Goal: Communication & Community: Share content

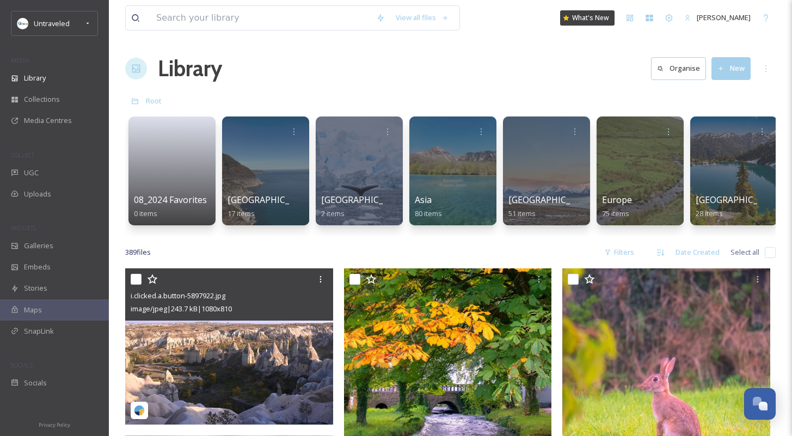
click at [191, 333] on img at bounding box center [229, 346] width 208 height 156
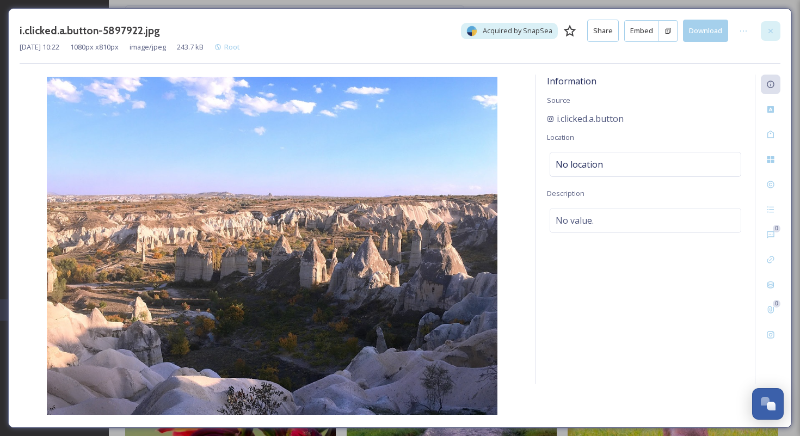
click at [773, 39] on div at bounding box center [771, 31] width 20 height 20
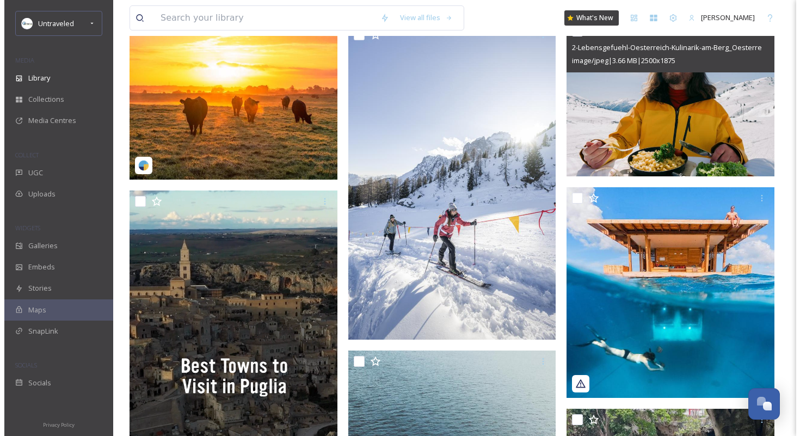
scroll to position [511, 0]
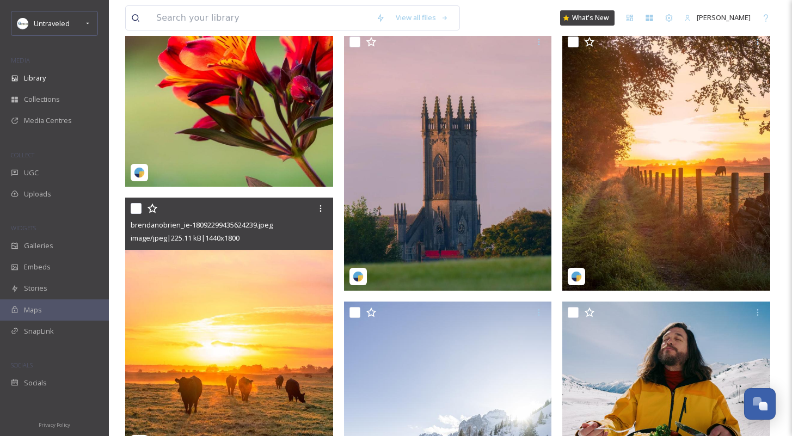
click at [223, 279] on img at bounding box center [229, 327] width 208 height 260
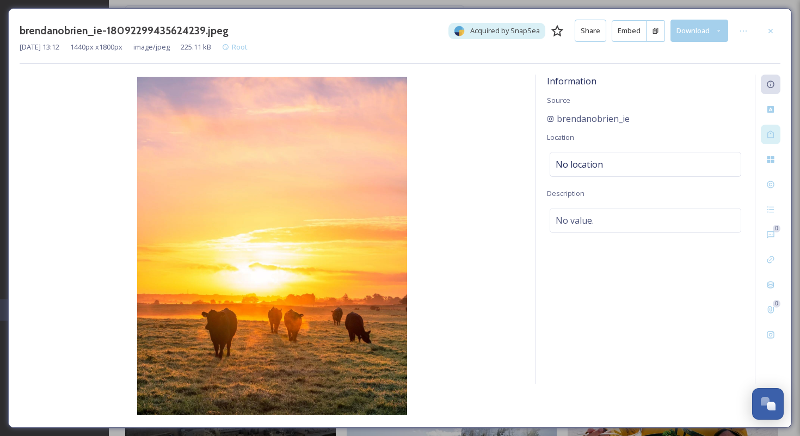
scroll to position [514, 0]
click at [777, 181] on div "Rights" at bounding box center [771, 185] width 20 height 20
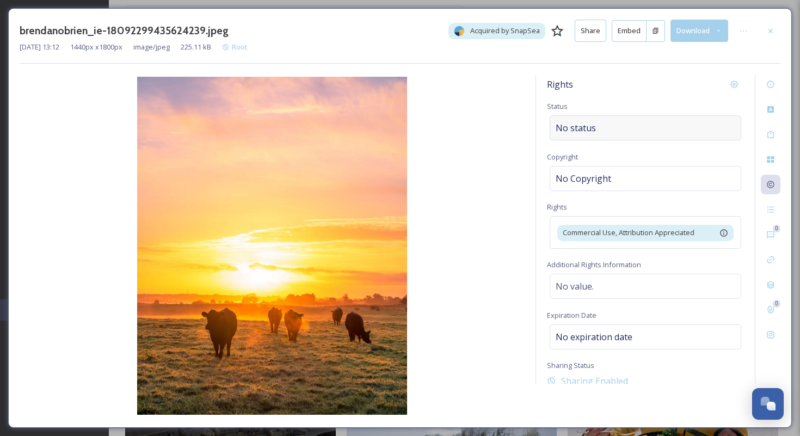
click at [644, 118] on div "No status" at bounding box center [644, 127] width 191 height 25
click at [635, 124] on input at bounding box center [610, 128] width 120 height 24
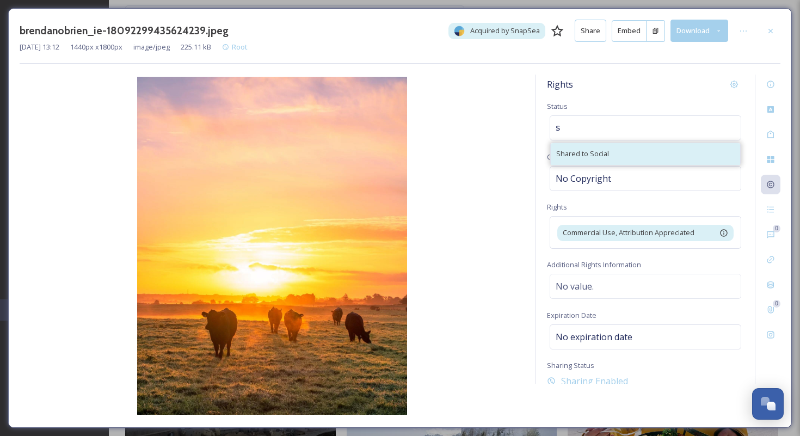
type input "s"
click at [610, 162] on div "Shared to Social" at bounding box center [645, 153] width 189 height 21
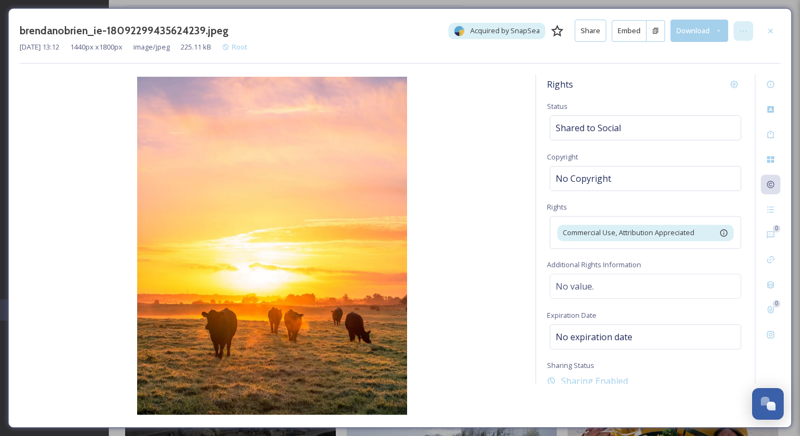
click at [745, 32] on icon at bounding box center [743, 31] width 9 height 9
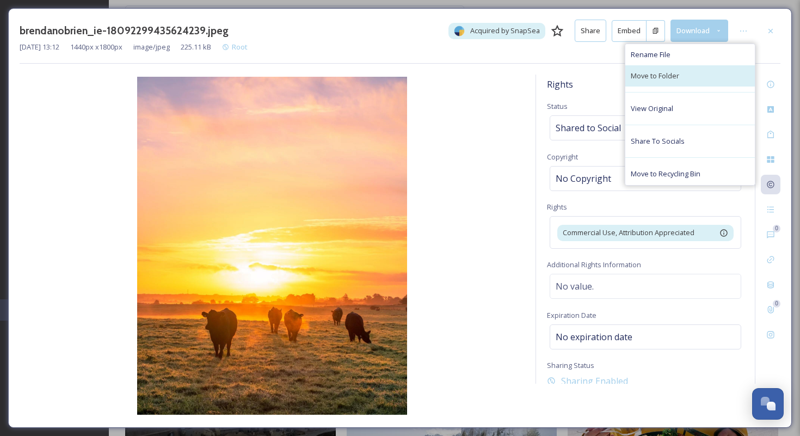
click at [702, 83] on div "Move to Folder" at bounding box center [689, 75] width 129 height 21
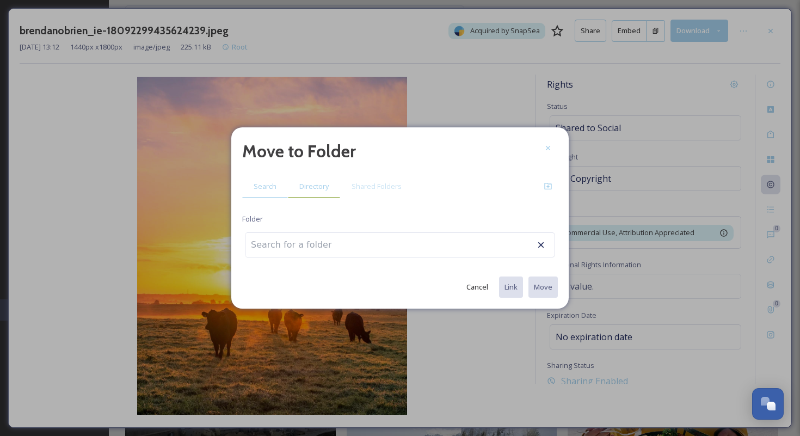
click at [320, 187] on span "Directory" at bounding box center [313, 186] width 29 height 10
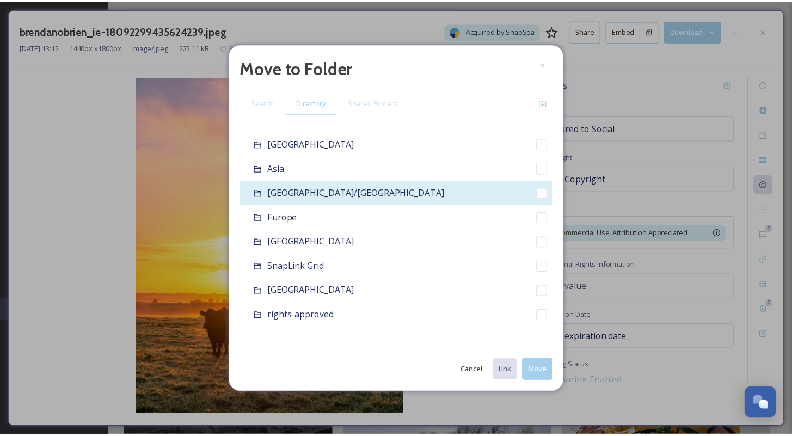
scroll to position [72, 0]
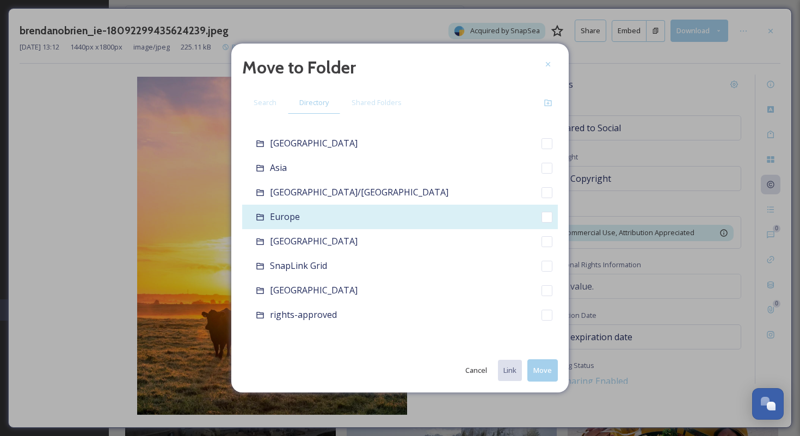
click at [350, 208] on div "Europe" at bounding box center [400, 217] width 316 height 24
checkbox input "false"
checkbox input "true"
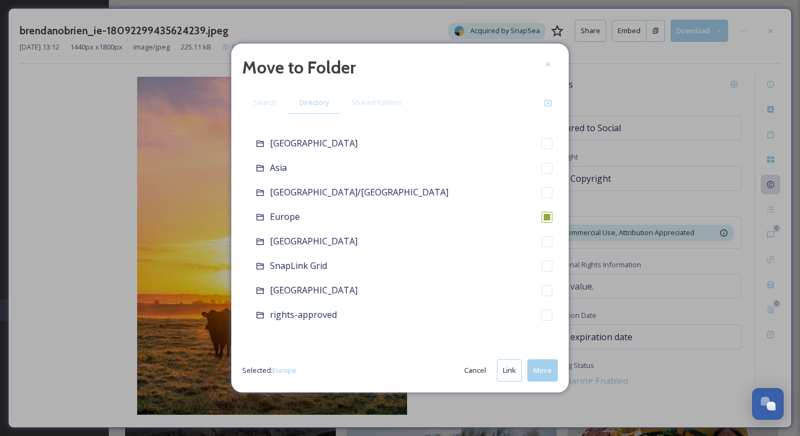
click at [546, 371] on button "Move" at bounding box center [542, 370] width 30 height 22
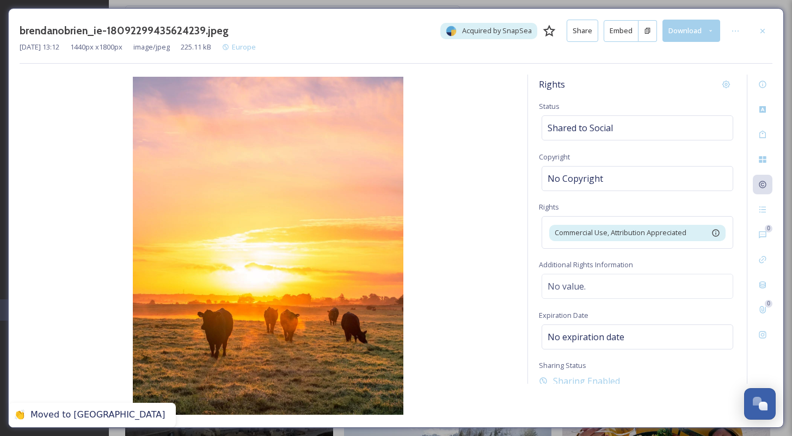
click at [768, 31] on div at bounding box center [762, 31] width 20 height 20
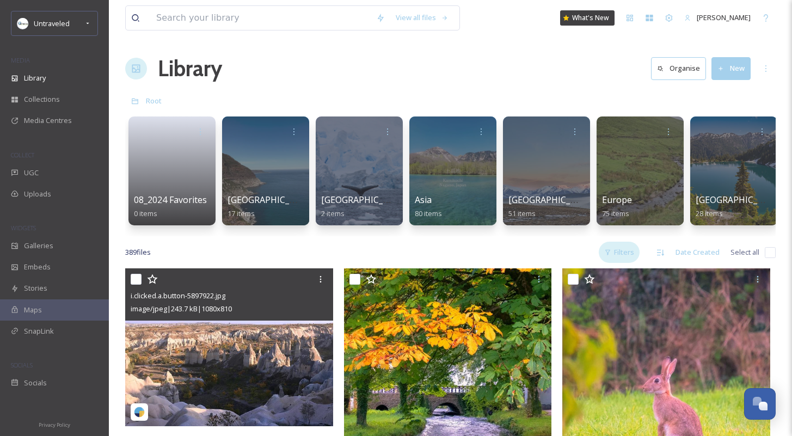
click at [603, 263] on div "Filters" at bounding box center [618, 252] width 41 height 21
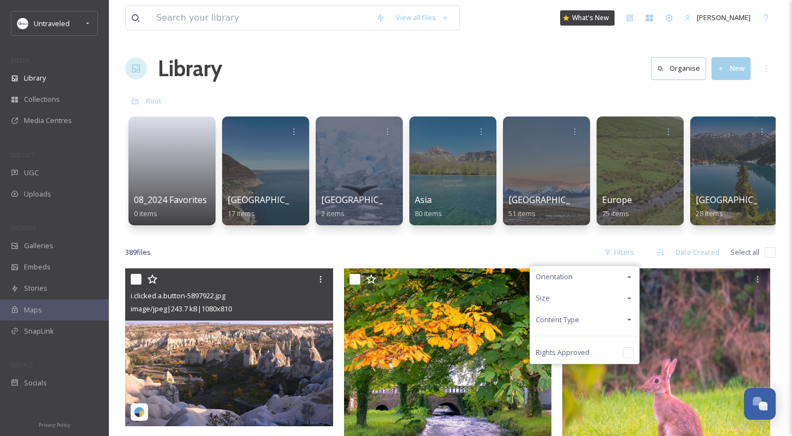
drag, startPoint x: 585, startPoint y: 360, endPoint x: 580, endPoint y: 292, distance: 68.1
click at [585, 357] on span "Rights Approved" at bounding box center [562, 352] width 54 height 10
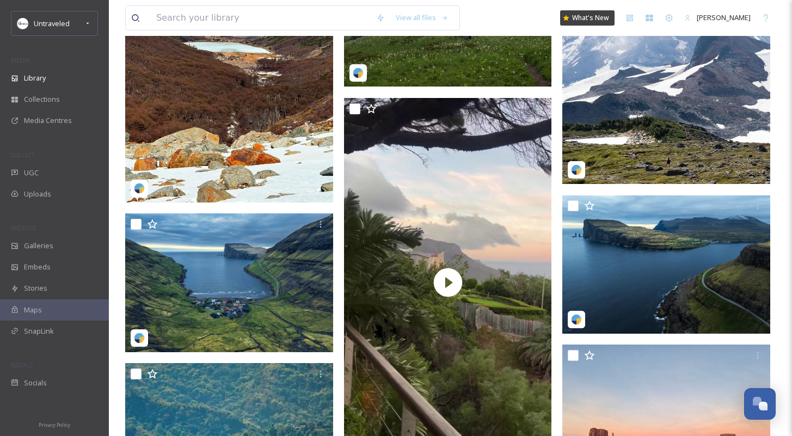
scroll to position [3073, 0]
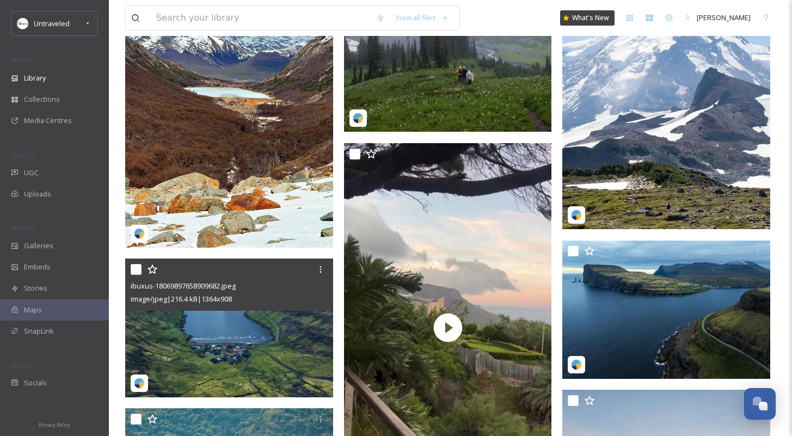
click at [246, 334] on img at bounding box center [229, 327] width 208 height 138
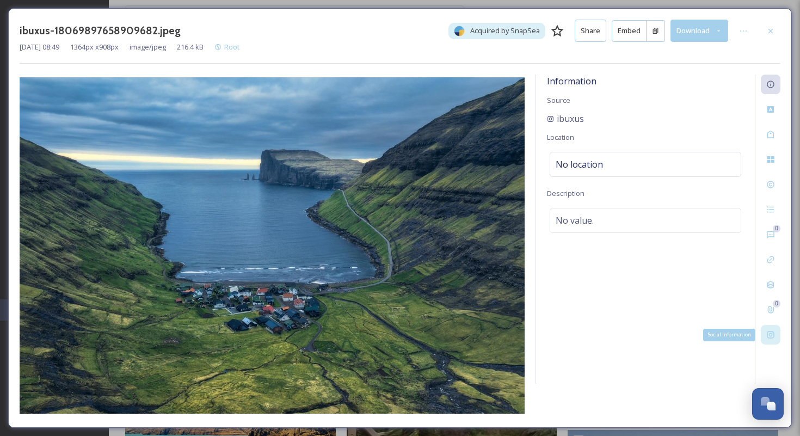
click at [768, 340] on div "Social Information" at bounding box center [771, 335] width 20 height 20
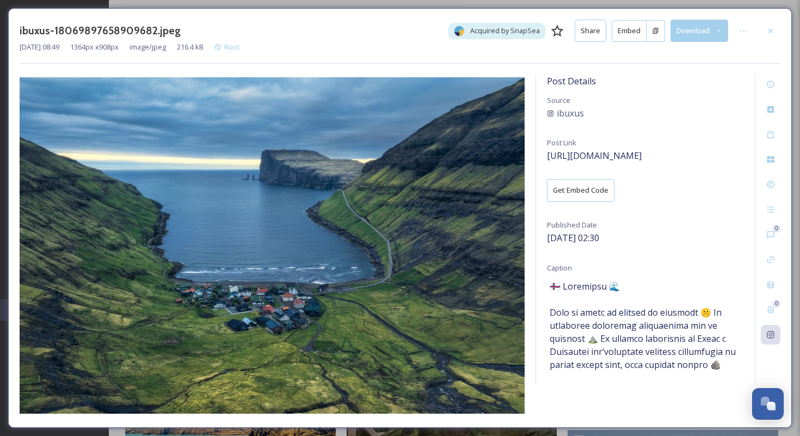
click at [44, 33] on h3 "ibuxus-18069897658909682.jpeg" at bounding box center [100, 31] width 161 height 16
copy h3 "ibuxus"
click at [781, 28] on div "ibuxus-18069897658909682.jpeg Acquired by SnapSea Share Embed Download [DATE] 0…" at bounding box center [399, 217] width 783 height 419
click at [777, 30] on div at bounding box center [771, 31] width 20 height 20
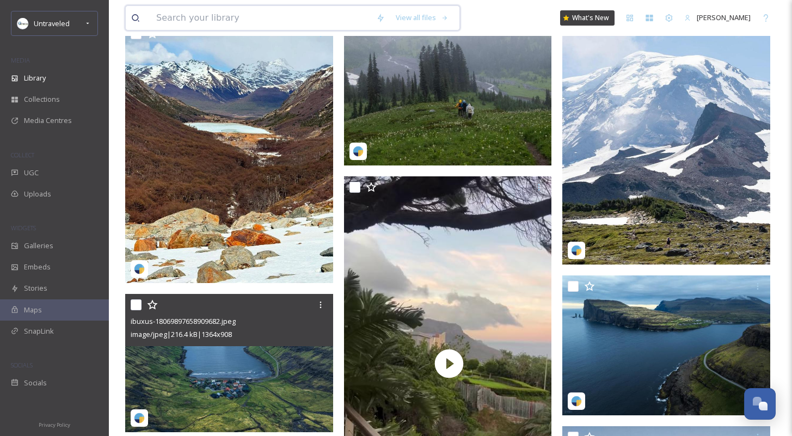
click at [171, 14] on input at bounding box center [261, 18] width 220 height 24
paste input "ibuxus"
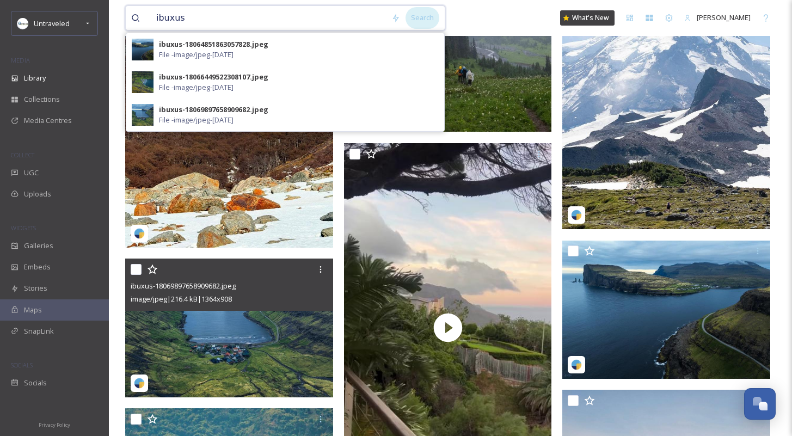
type input "ibuxus"
click at [414, 21] on div "Search" at bounding box center [422, 17] width 34 height 21
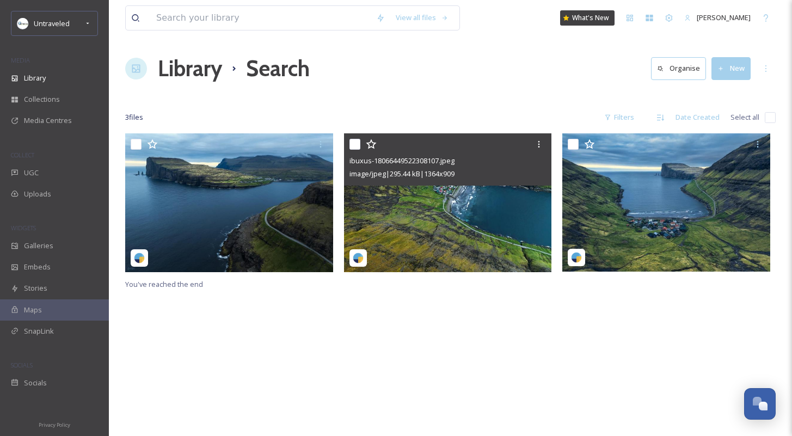
click at [356, 147] on input "checkbox" at bounding box center [354, 144] width 11 height 11
checkbox input "true"
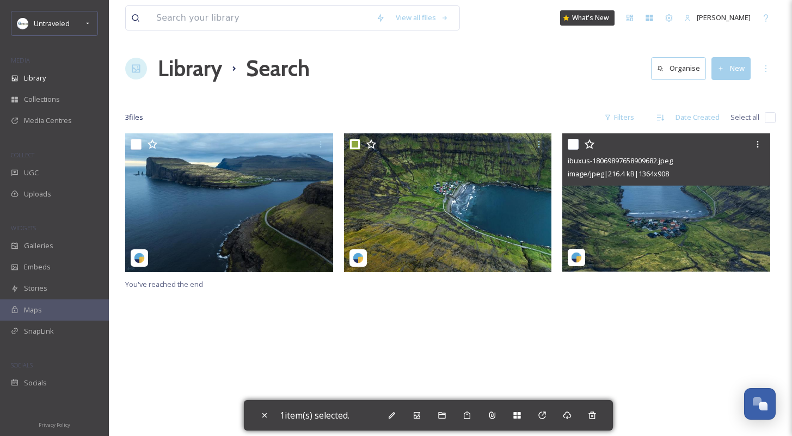
click at [576, 146] on input "checkbox" at bounding box center [572, 144] width 11 height 11
checkbox input "true"
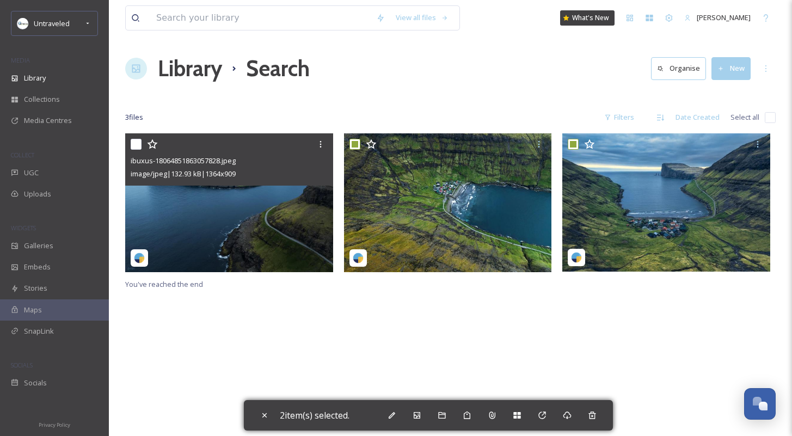
click at [138, 140] on input "checkbox" at bounding box center [136, 144] width 11 height 11
checkbox input "true"
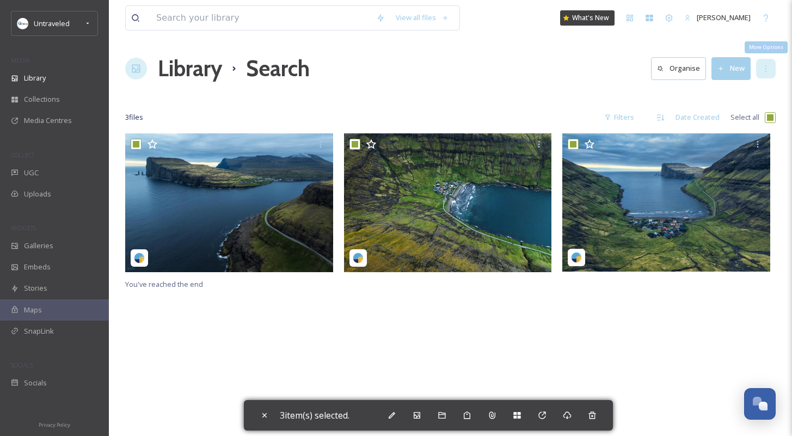
click at [763, 77] on div "Library Search Organise New More Options" at bounding box center [450, 68] width 650 height 33
click at [766, 64] on icon at bounding box center [765, 68] width 9 height 9
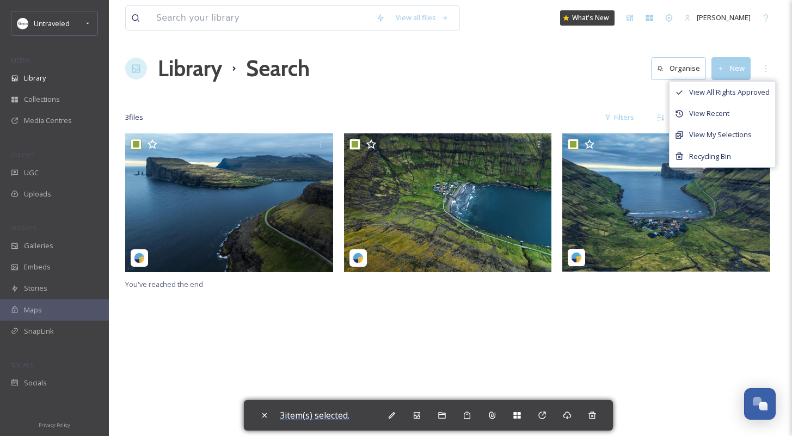
click at [321, 410] on span "3 item(s) selected." at bounding box center [315, 415] width 70 height 12
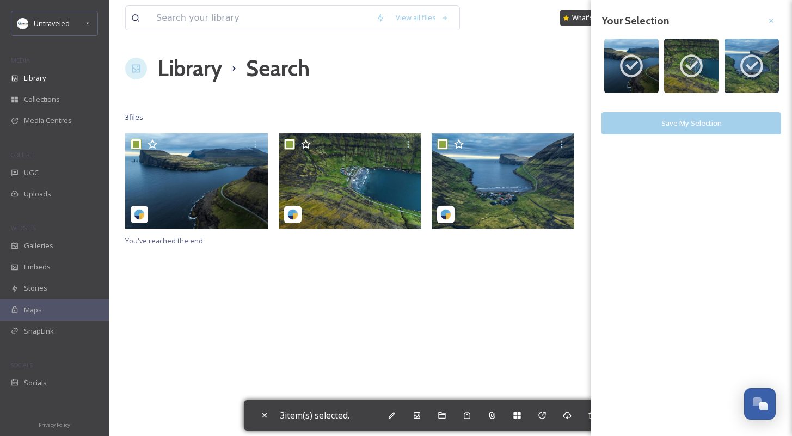
click at [677, 122] on button "Save My Selection" at bounding box center [691, 123] width 180 height 22
click at [774, 10] on div "Your Selection image/jpeg 1364 x 909 image/jpeg 1364 x 909 image/jpeg 1364 x 90…" at bounding box center [690, 86] width 201 height 173
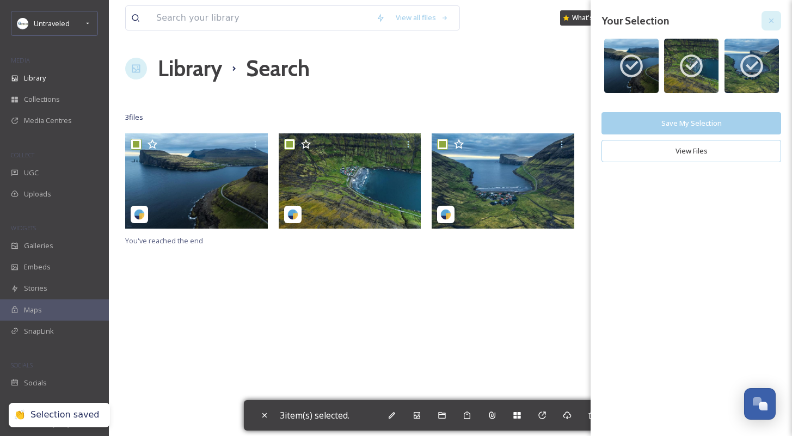
click at [774, 14] on div at bounding box center [771, 21] width 20 height 20
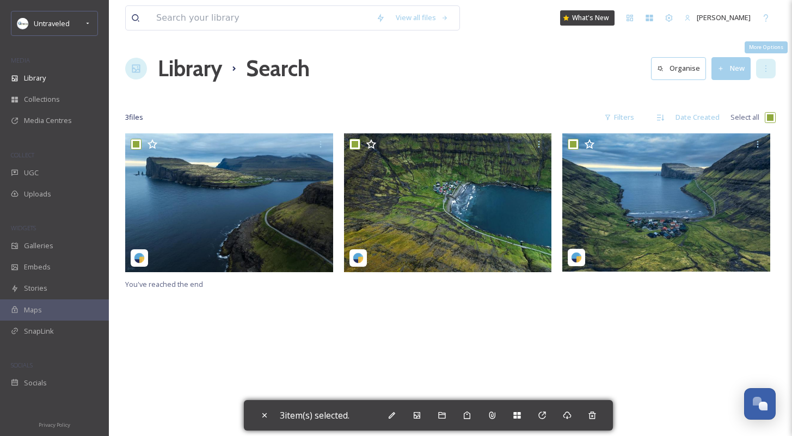
click at [769, 67] on icon at bounding box center [765, 68] width 9 height 9
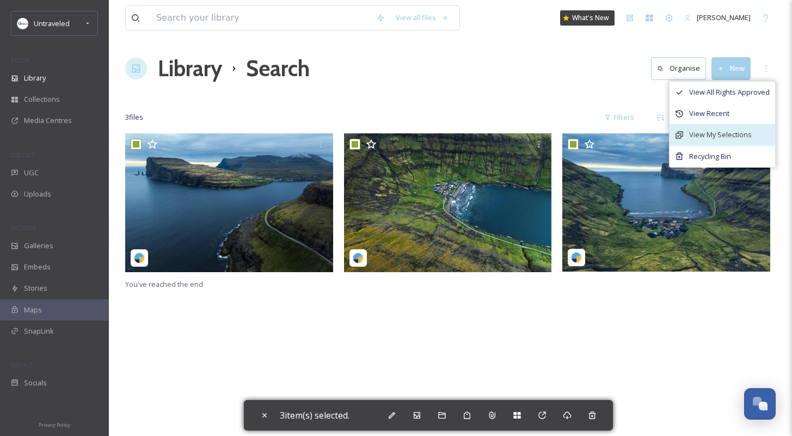
click at [757, 135] on div "View My Selections" at bounding box center [722, 134] width 106 height 21
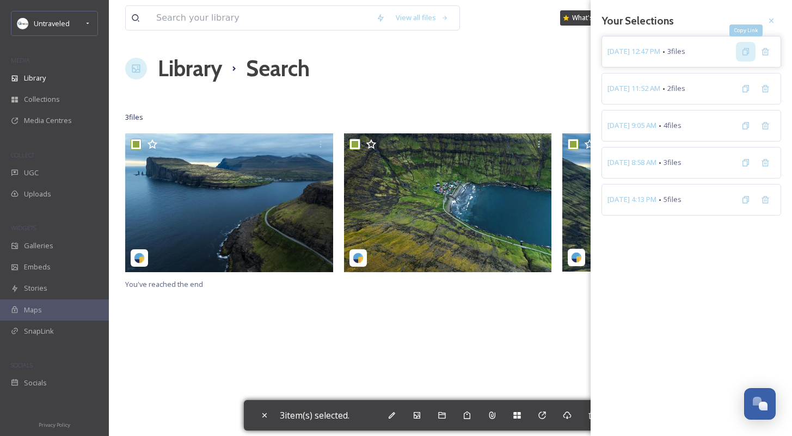
click at [748, 50] on icon at bounding box center [745, 51] width 7 height 7
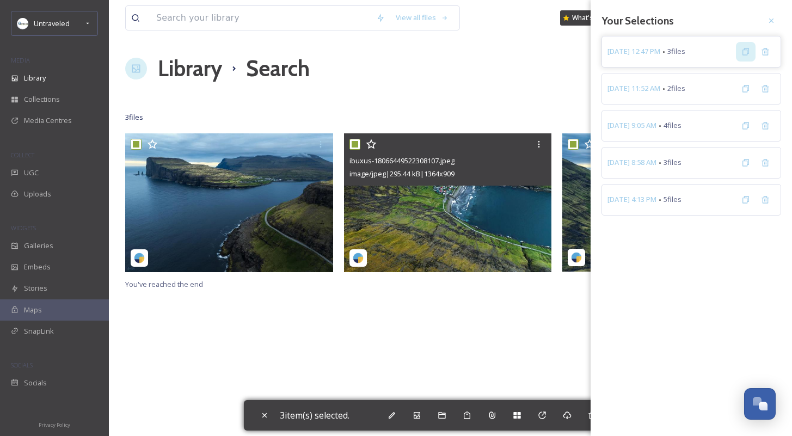
click at [364, 87] on div "View all files What's New [PERSON_NAME] Library Search Organise New Your Select…" at bounding box center [450, 284] width 683 height 569
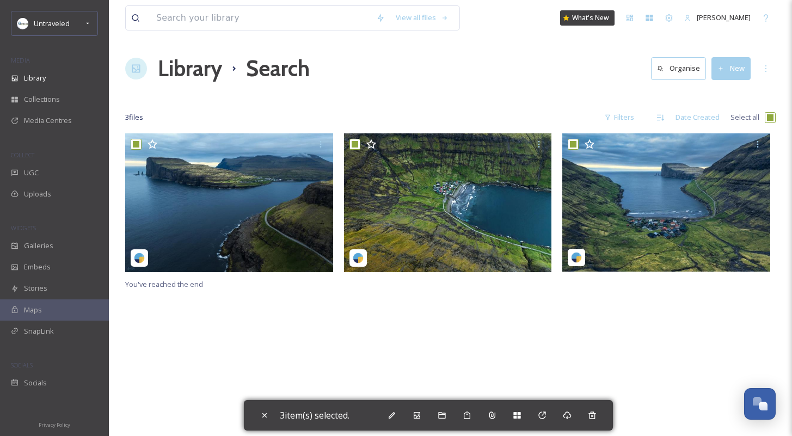
click at [439, 84] on div "Library Search Organise New" at bounding box center [450, 68] width 650 height 33
click at [48, 83] on div "Library" at bounding box center [54, 77] width 109 height 21
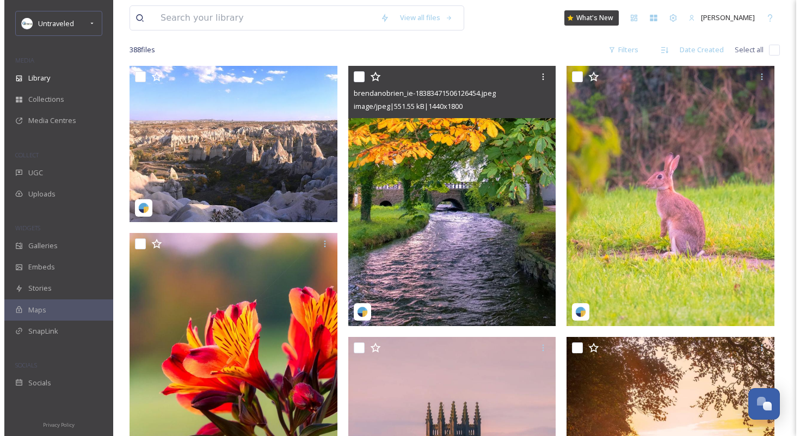
scroll to position [207, 0]
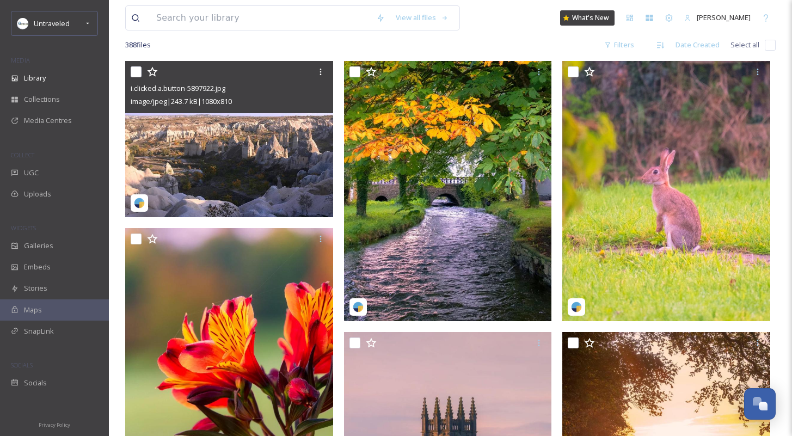
click at [205, 177] on img at bounding box center [229, 139] width 208 height 156
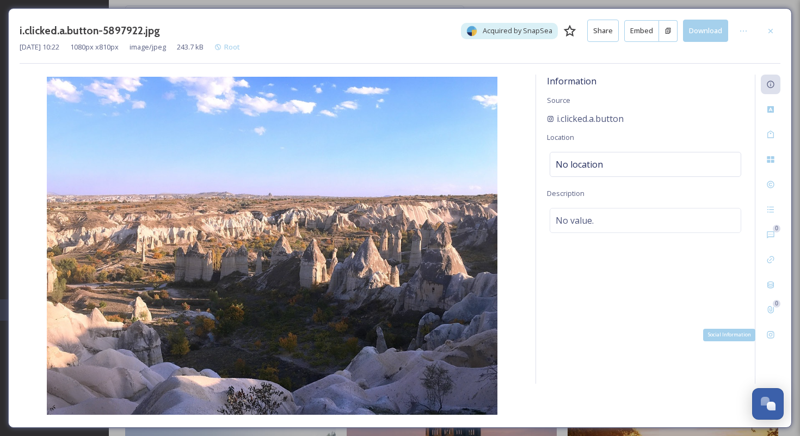
click at [775, 329] on div "Social Information" at bounding box center [771, 335] width 20 height 20
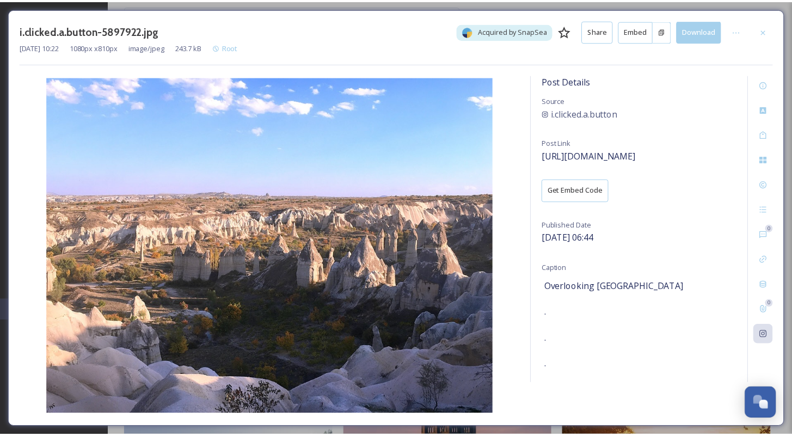
scroll to position [108, 0]
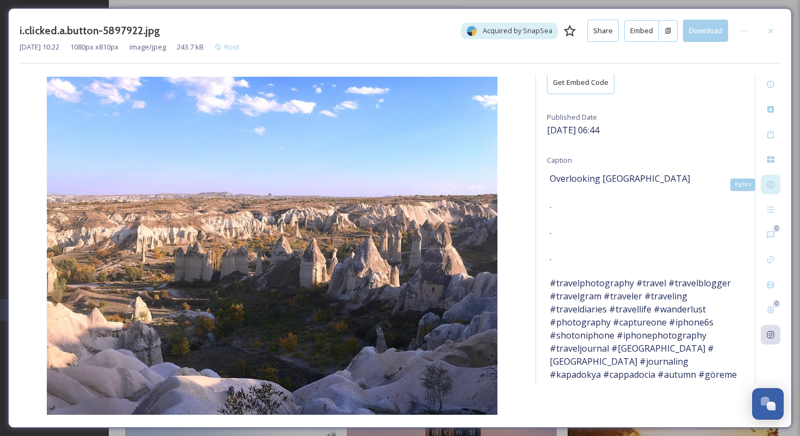
click at [775, 179] on div "Rights" at bounding box center [771, 185] width 20 height 20
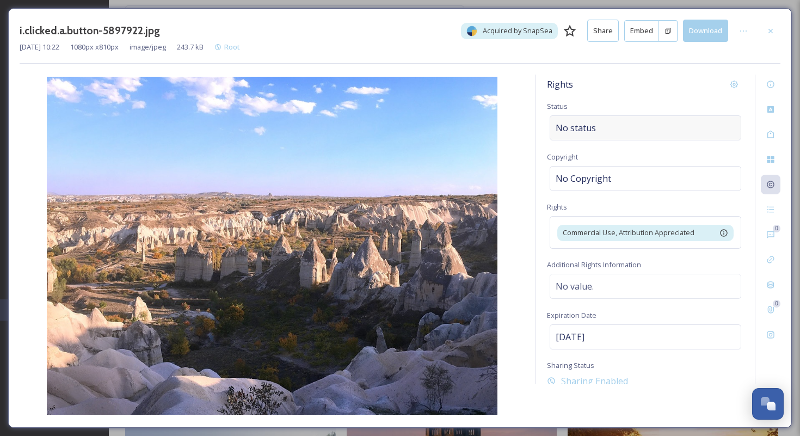
click at [585, 128] on span "No status" at bounding box center [575, 127] width 40 height 13
click at [585, 128] on input at bounding box center [610, 128] width 120 height 24
type input "s"
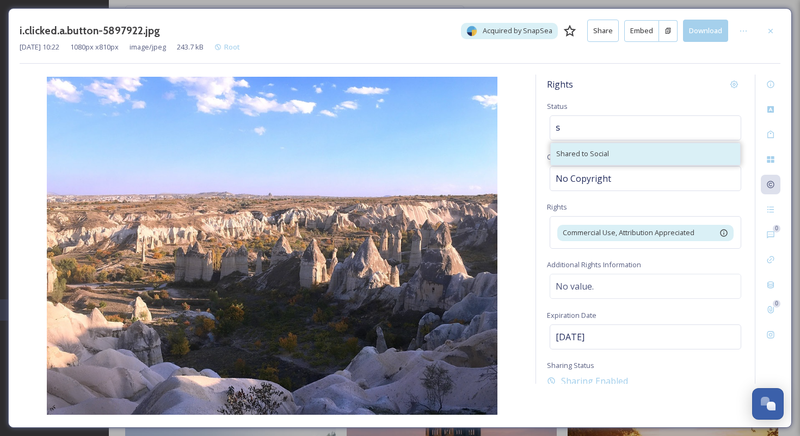
click at [649, 162] on div "Shared to Social" at bounding box center [645, 153] width 189 height 21
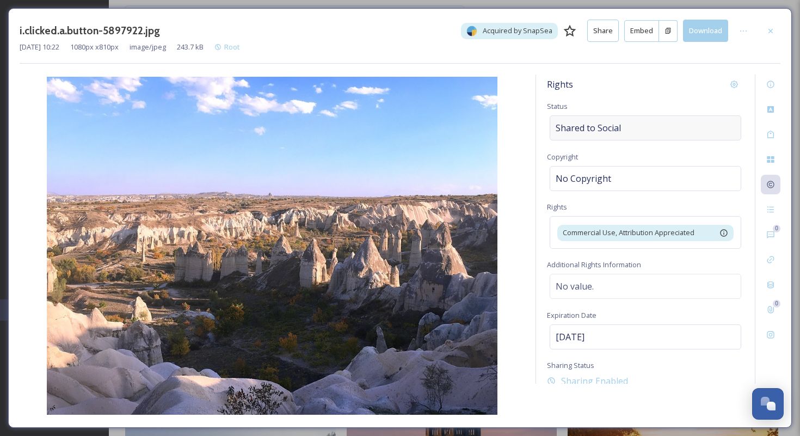
click at [608, 133] on span "Shared to Social" at bounding box center [587, 127] width 65 height 13
click at [615, 129] on input at bounding box center [610, 128] width 120 height 24
type input "s"
click at [614, 150] on div "Shared to Social" at bounding box center [645, 153] width 189 height 21
click at [747, 35] on div at bounding box center [743, 31] width 20 height 20
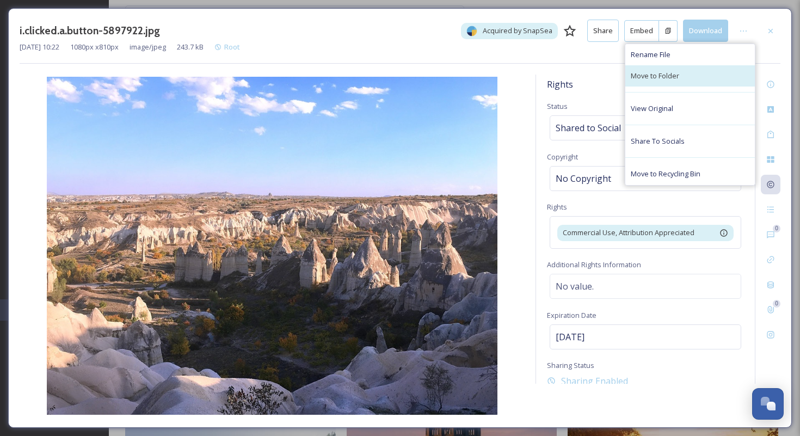
click at [720, 72] on div "Move to Folder" at bounding box center [689, 75] width 129 height 21
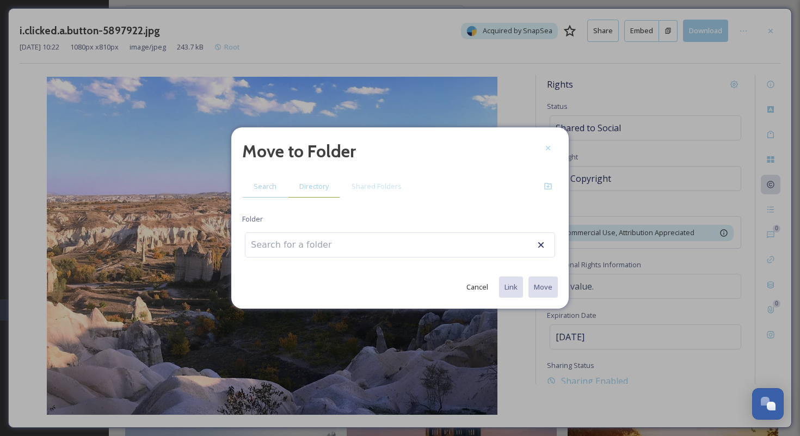
click at [314, 183] on span "Directory" at bounding box center [313, 186] width 29 height 10
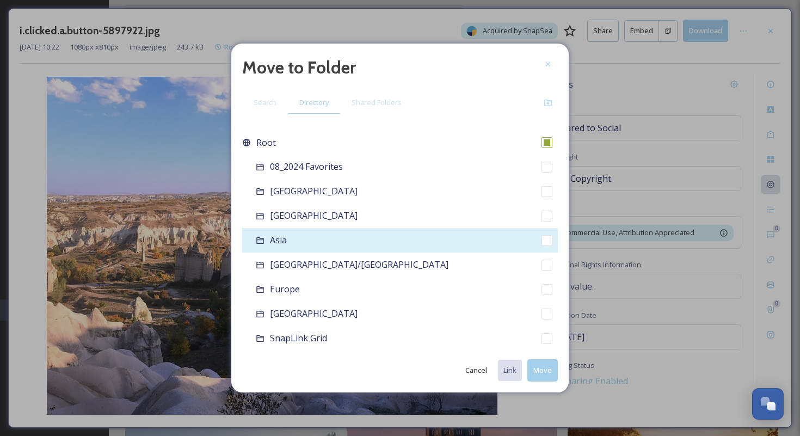
click at [351, 236] on div "Asia" at bounding box center [400, 240] width 316 height 24
checkbox input "false"
checkbox input "true"
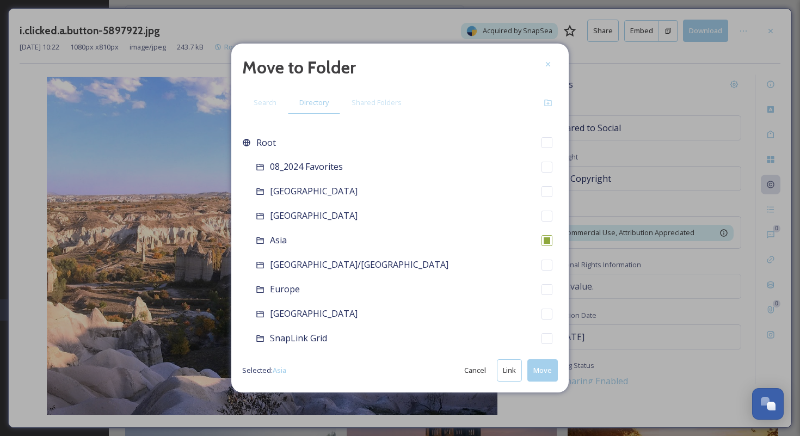
click at [544, 365] on button "Move" at bounding box center [542, 370] width 30 height 22
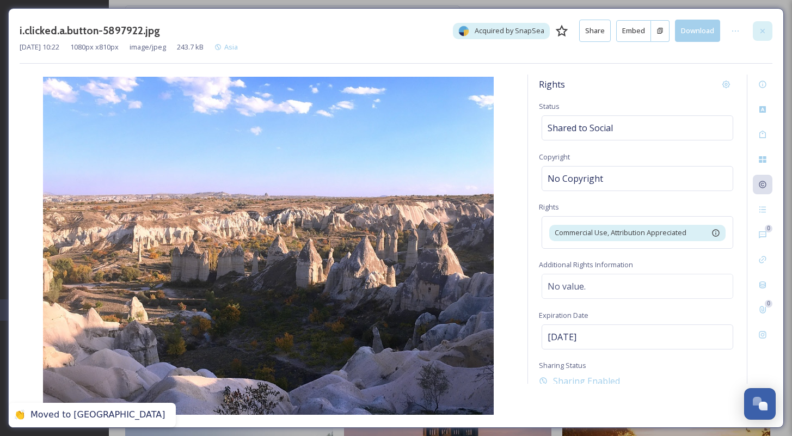
click at [753, 28] on div at bounding box center [762, 31] width 20 height 20
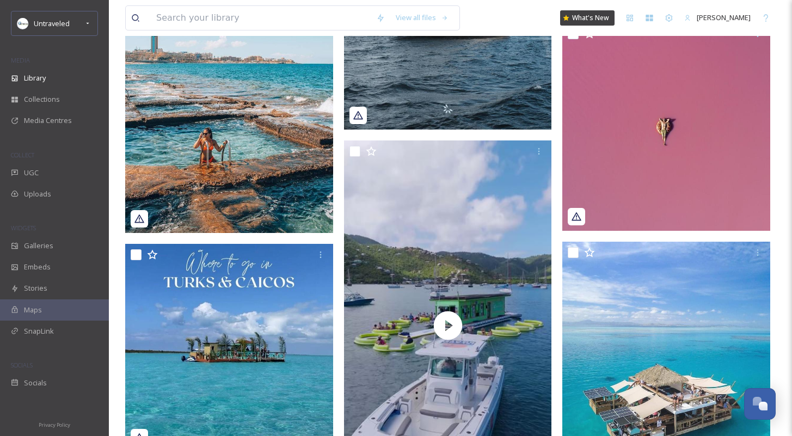
scroll to position [1616, 0]
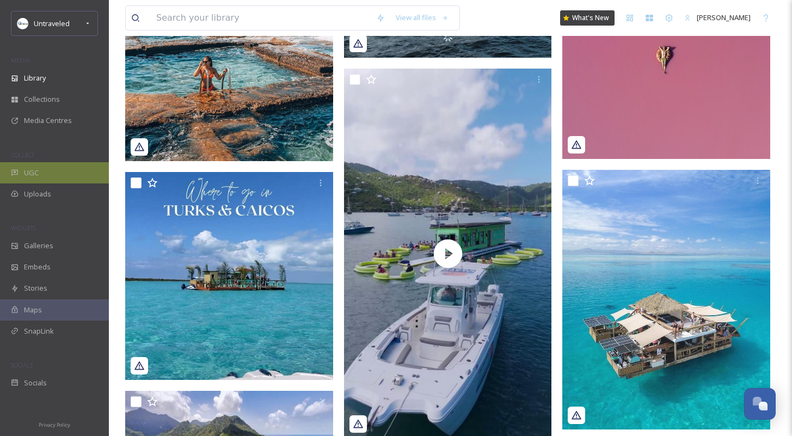
click at [50, 165] on div "UGC" at bounding box center [54, 172] width 109 height 21
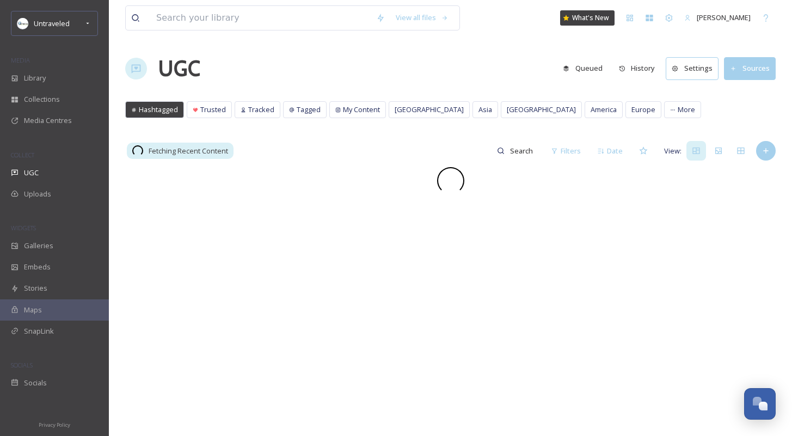
click at [467, 152] on div "Fetching Recent Content Filters Date View:" at bounding box center [450, 151] width 650 height 22
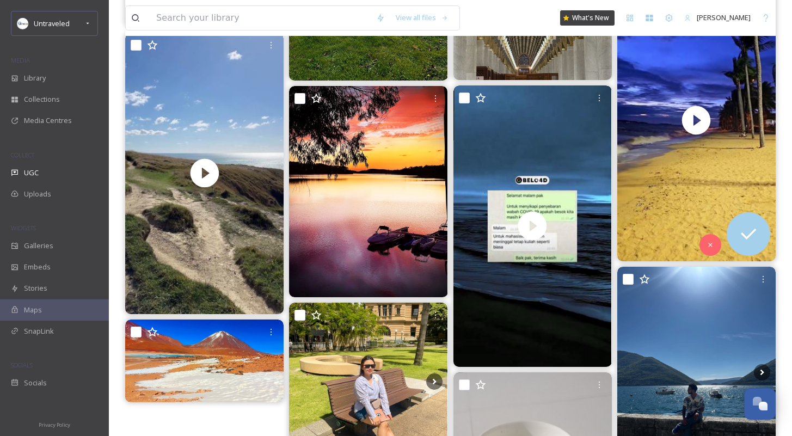
scroll to position [804, 0]
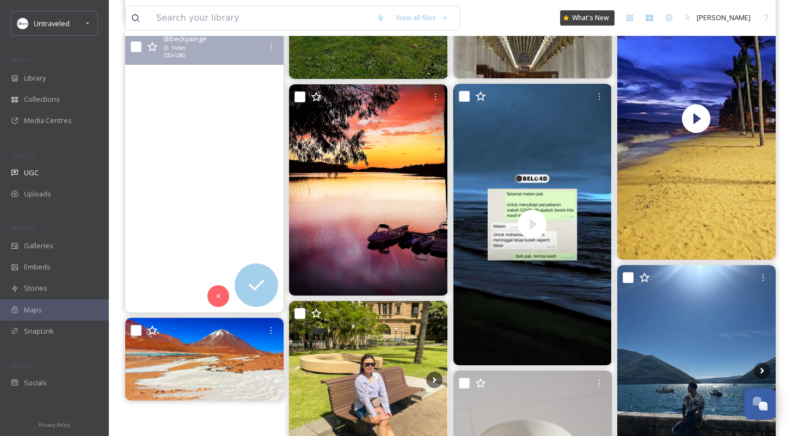
click at [213, 190] on video "Sea views and sunny autumn days 😊🌊☀️🍁🍂\a\a#seaview #sea #view #jurassiccoast #d…" at bounding box center [204, 171] width 158 height 281
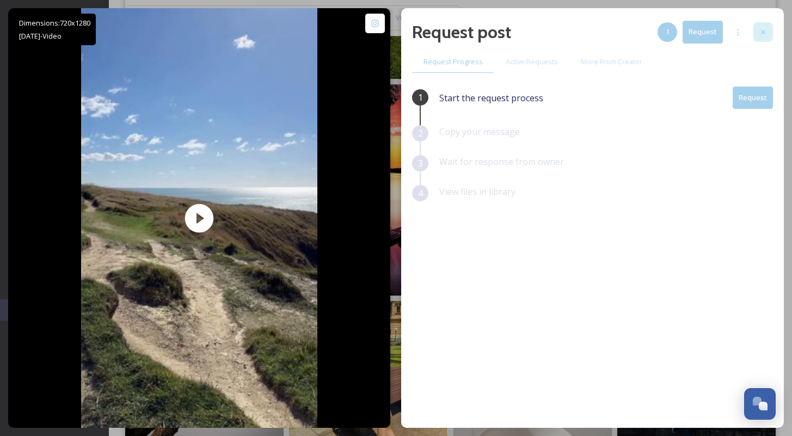
click at [767, 34] on div at bounding box center [763, 32] width 20 height 20
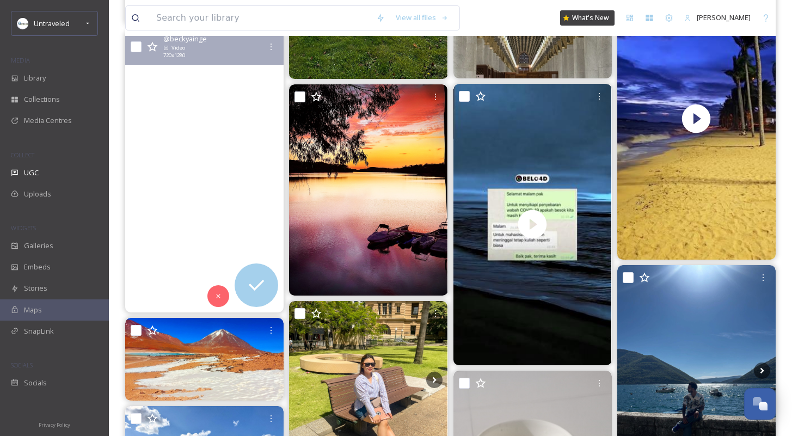
click at [189, 179] on video "Sea views and sunny autumn days 😊🌊☀️🍁🍂\a\a#seaview #sea #view #jurassiccoast #d…" at bounding box center [204, 171] width 158 height 281
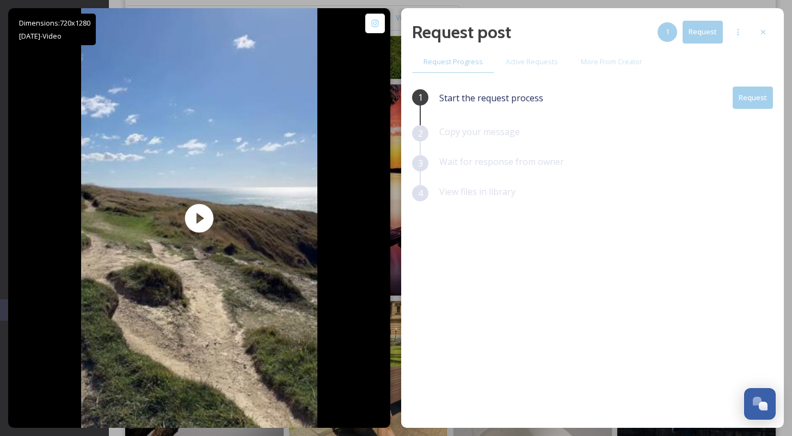
click at [745, 99] on button "Request" at bounding box center [752, 97] width 40 height 22
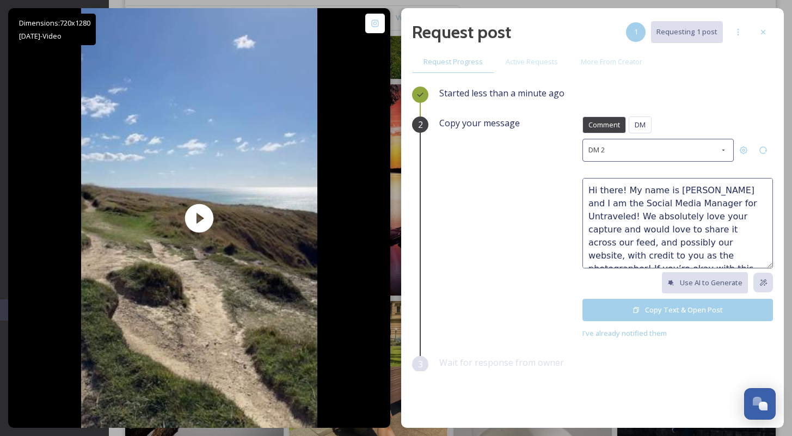
click at [665, 301] on button "Copy Text & Open Post" at bounding box center [677, 310] width 190 height 22
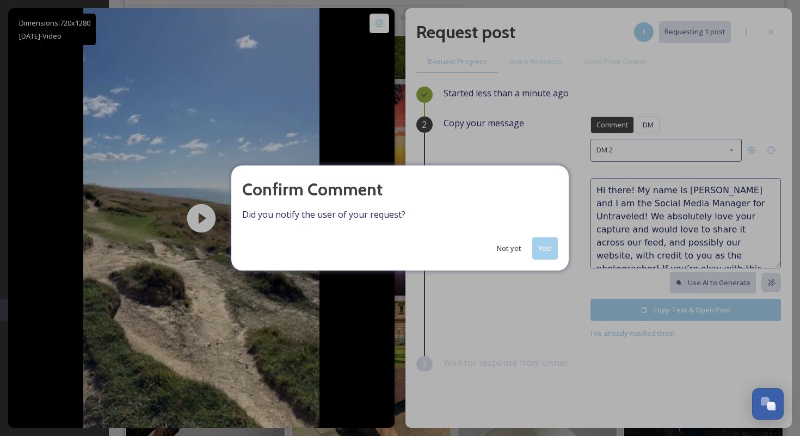
click at [546, 251] on button "Yes!" at bounding box center [545, 248] width 26 height 22
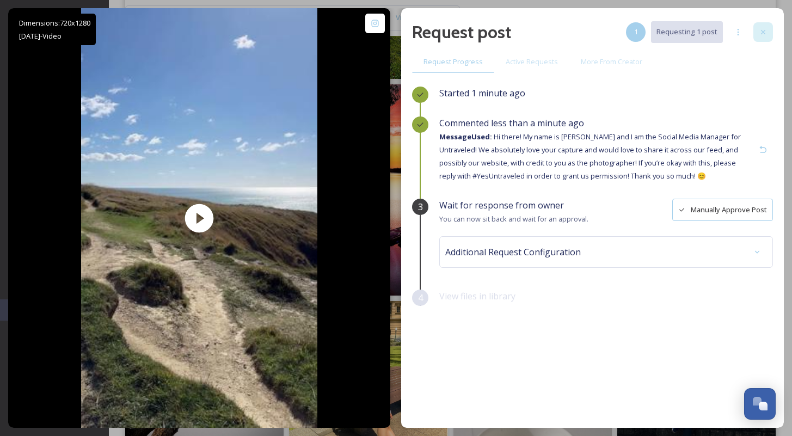
click at [761, 39] on div at bounding box center [763, 32] width 20 height 20
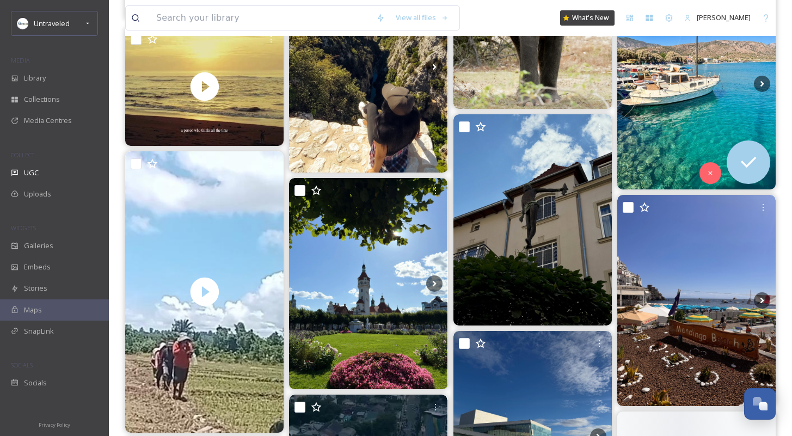
scroll to position [1582, 0]
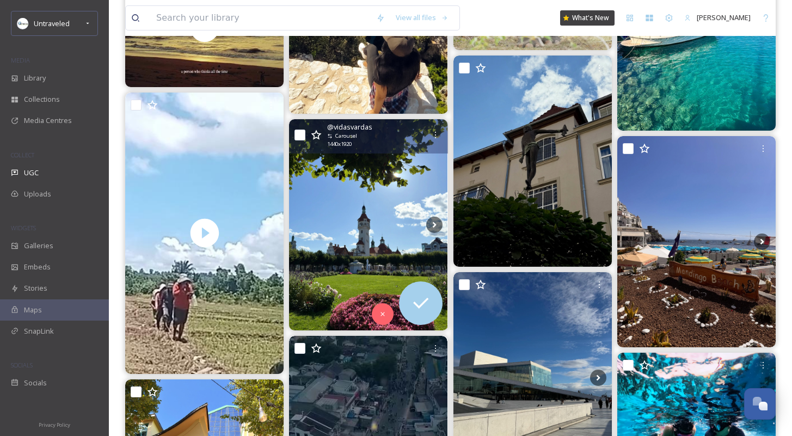
click at [360, 206] on img at bounding box center [368, 224] width 158 height 211
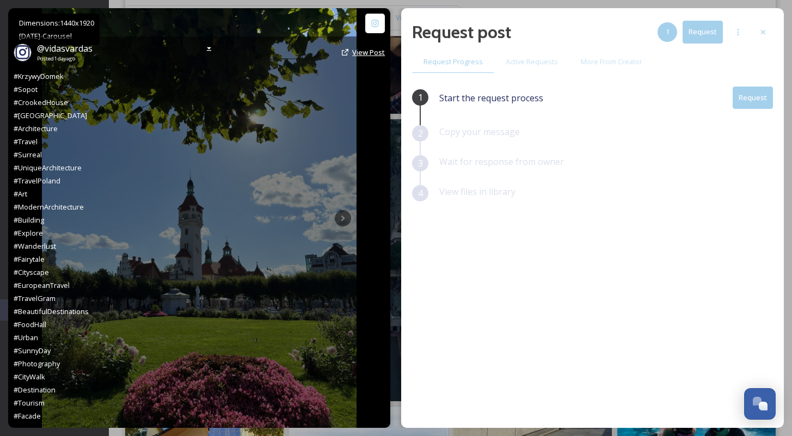
click at [362, 53] on span "View Post" at bounding box center [368, 52] width 33 height 10
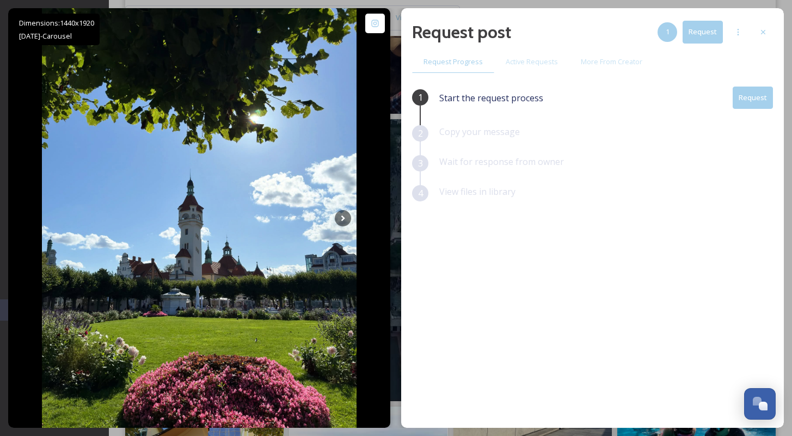
click at [763, 100] on button "Request" at bounding box center [752, 97] width 40 height 22
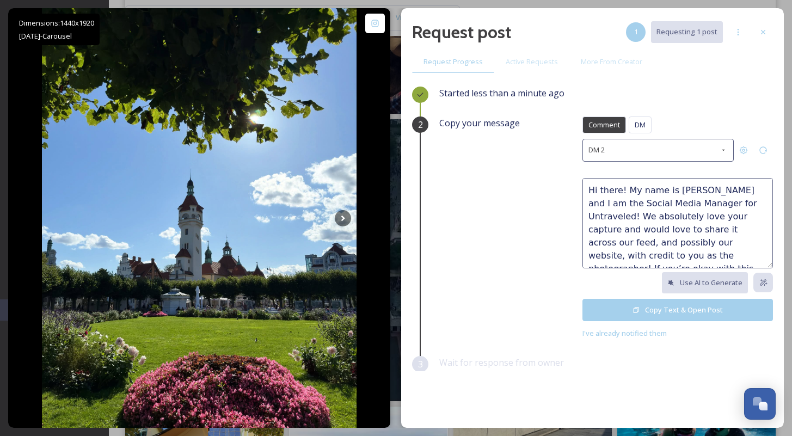
click at [639, 216] on textarea "Hi there! My name is [PERSON_NAME] and I am the Social Media Manager for Untrav…" at bounding box center [677, 223] width 190 height 90
click at [690, 218] on textarea "Hi there! My name is [PERSON_NAME] and I am the Social Media Manager for Untrav…" at bounding box center [677, 223] width 190 height 90
click at [635, 230] on textarea "Hi there! My name is [PERSON_NAME] and I am the Social Media Manager for Untrav…" at bounding box center [677, 223] width 190 height 90
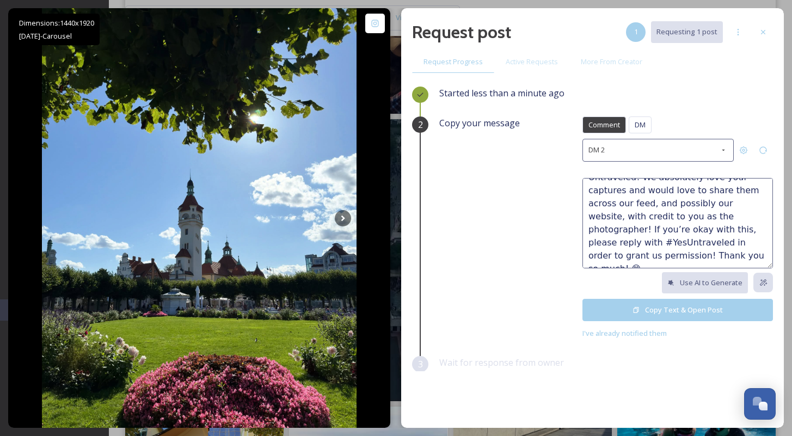
type textarea "Hi there! My name is [PERSON_NAME] and I am the Social Media Manager for Untrav…"
click at [667, 302] on button "Copy Text & Open Post" at bounding box center [677, 310] width 190 height 22
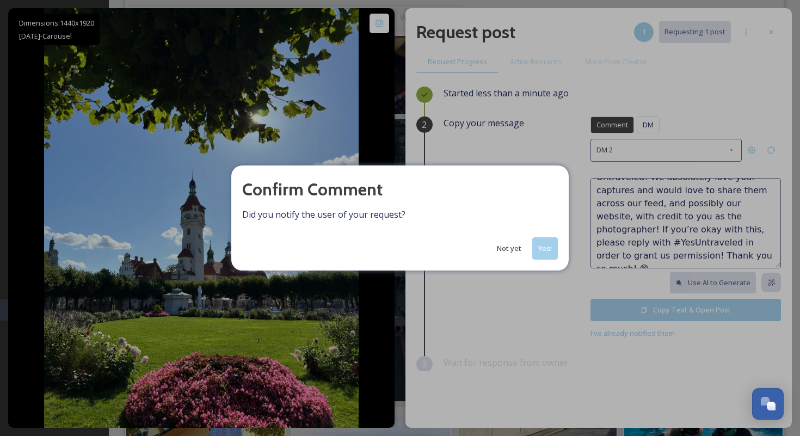
click at [553, 244] on button "Yes!" at bounding box center [545, 248] width 26 height 22
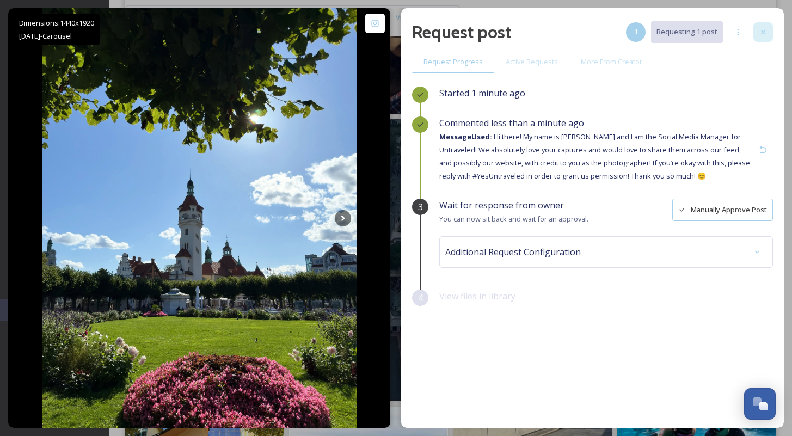
click at [768, 27] on div at bounding box center [763, 32] width 20 height 20
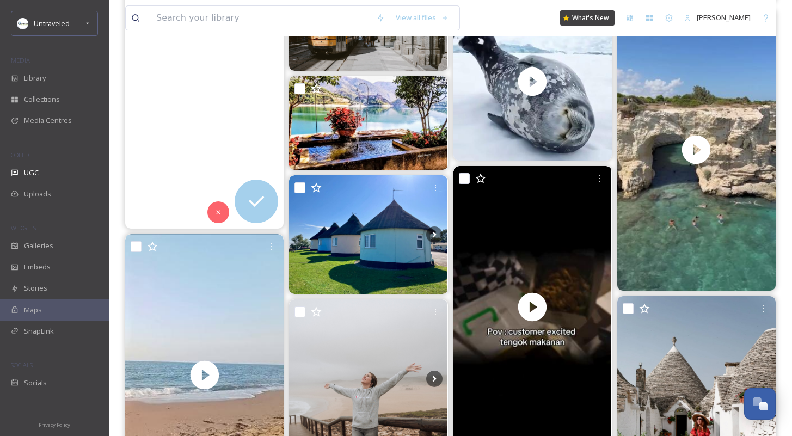
scroll to position [4253, 0]
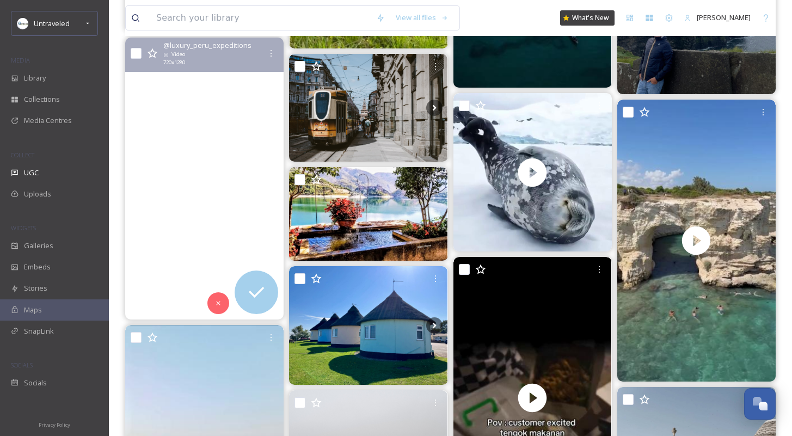
click at [233, 168] on video "Machu Picchu Perú.\a#machupicchu #peru #trek #photographer #fotografia #montaña…" at bounding box center [204, 178] width 158 height 281
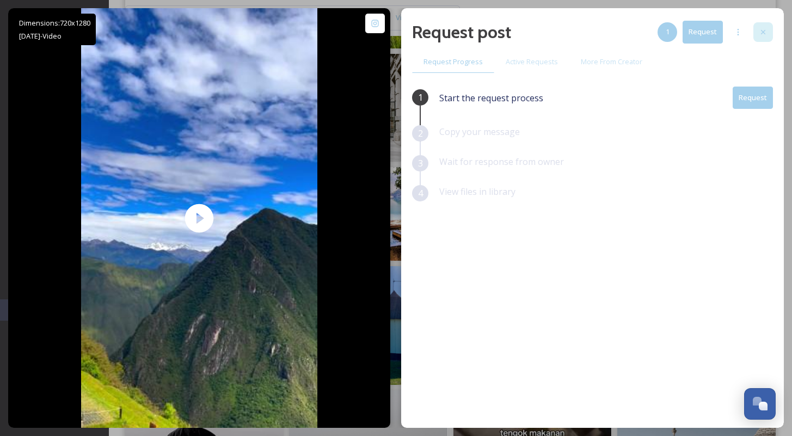
click at [770, 33] on div at bounding box center [763, 32] width 20 height 20
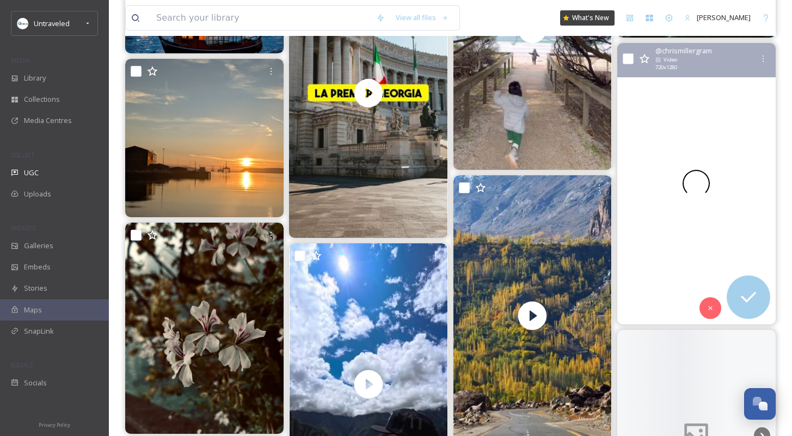
scroll to position [5528, 0]
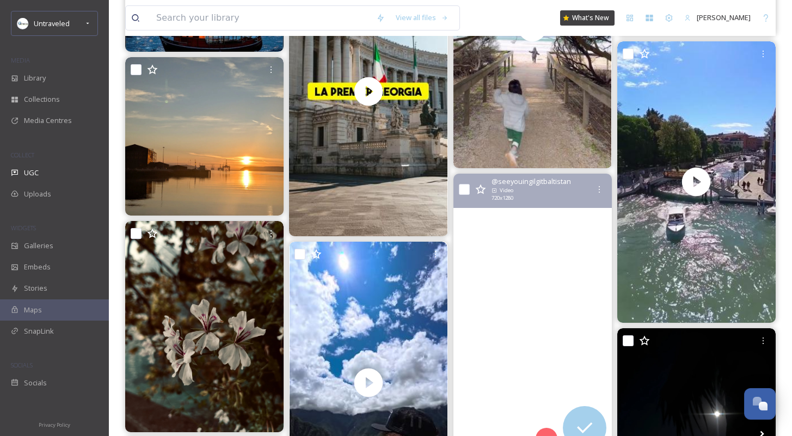
click at [511, 271] on video "Road to HEAVEN 🍂😍🏔️\a.\aLocation 📍Baltistan Highway 🇵🇰\a.\a🎥: seeyouingilgitbal…" at bounding box center [532, 314] width 158 height 281
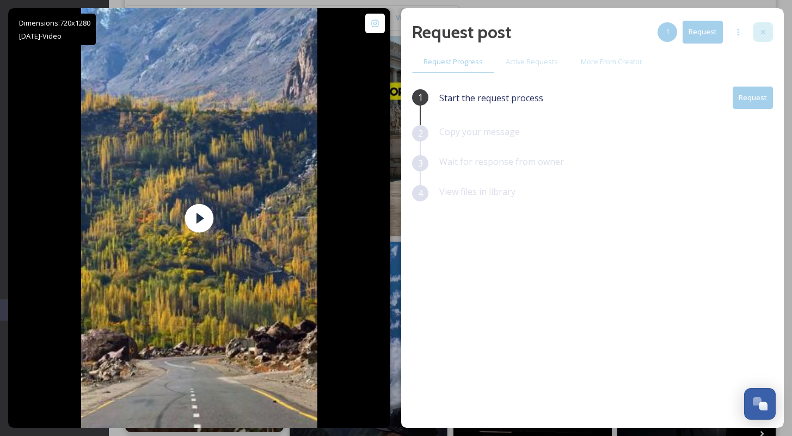
click at [764, 33] on icon at bounding box center [763, 32] width 4 height 4
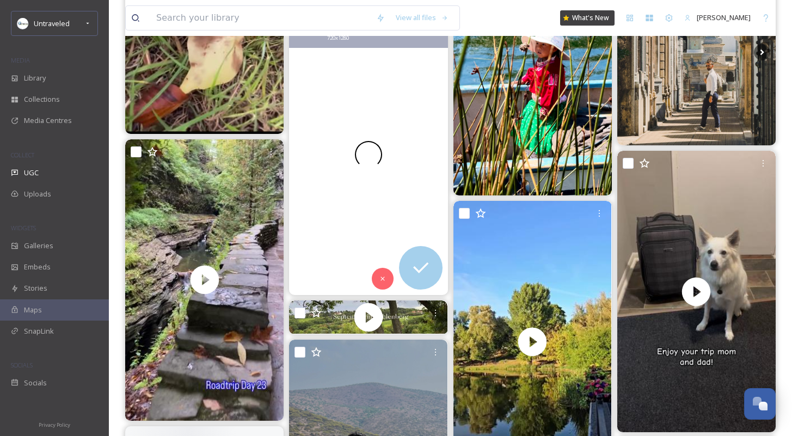
scroll to position [11488, 0]
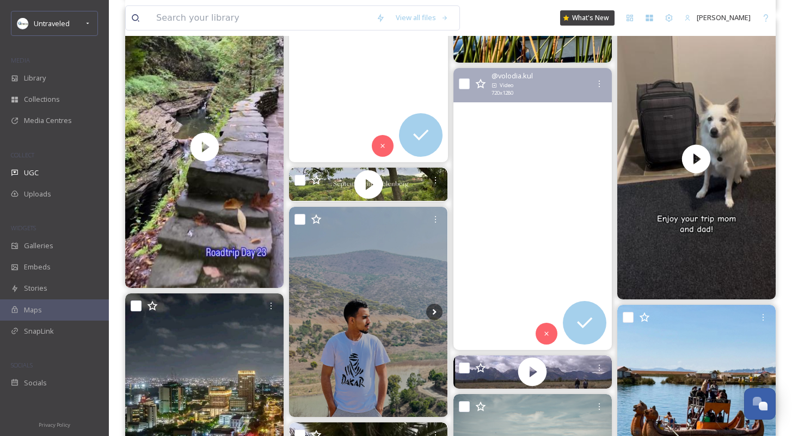
click at [511, 184] on video "Городские зарисовки, Лошицкий парк / Urban sketches, Loshitsky Park\a\a#topgerm…" at bounding box center [532, 208] width 158 height 281
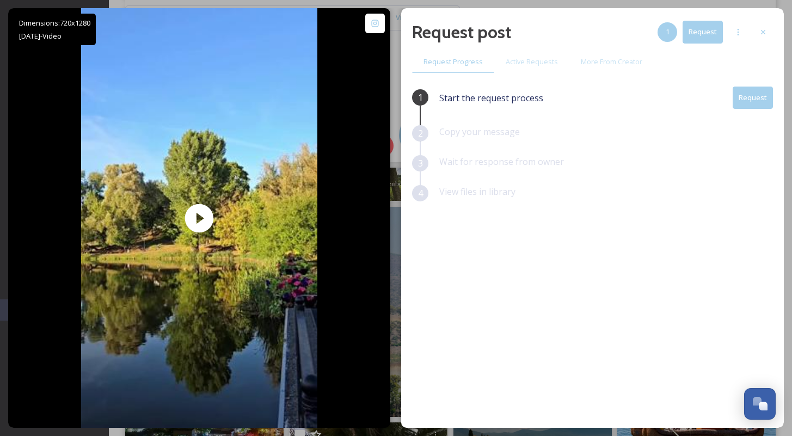
drag, startPoint x: 756, startPoint y: 29, endPoint x: 732, endPoint y: 47, distance: 29.6
click at [756, 29] on div at bounding box center [763, 32] width 20 height 20
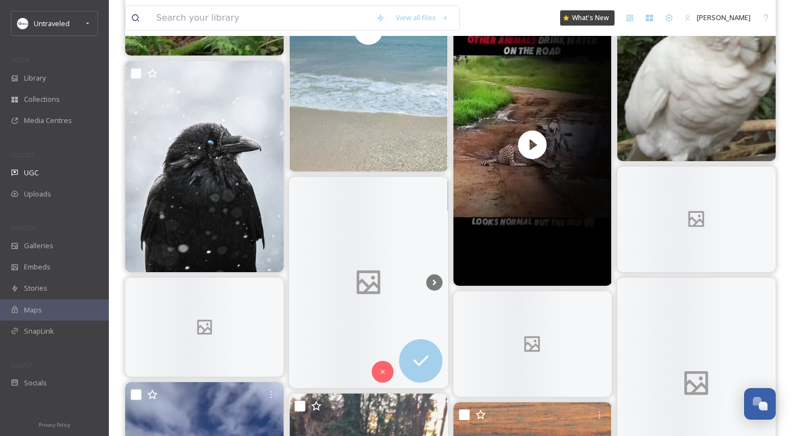
scroll to position [17942, 0]
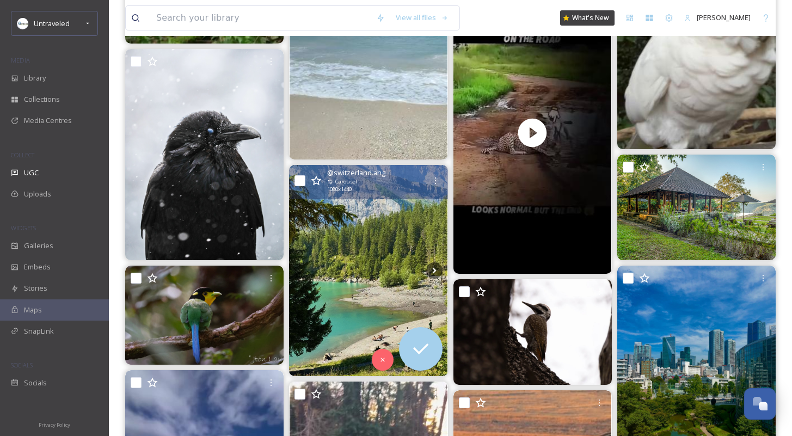
click at [355, 271] on img at bounding box center [368, 270] width 158 height 211
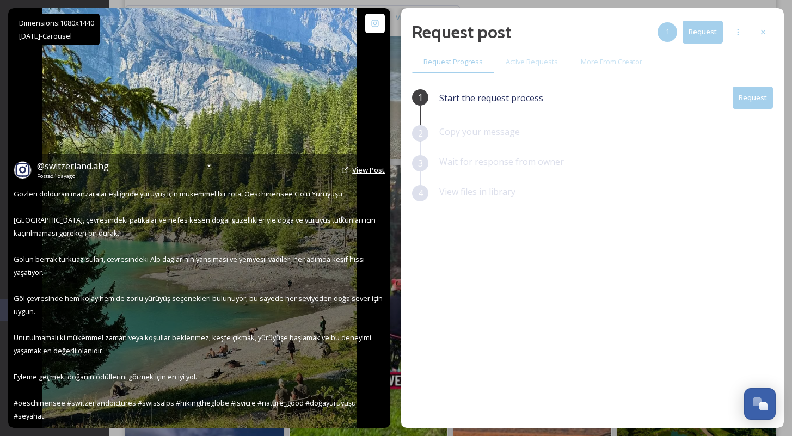
click at [362, 175] on span "View Post" at bounding box center [368, 170] width 33 height 10
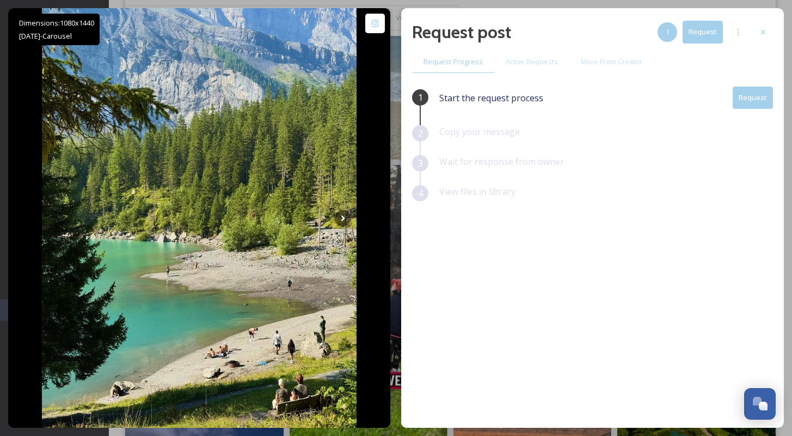
click at [762, 94] on button "Request" at bounding box center [752, 97] width 40 height 22
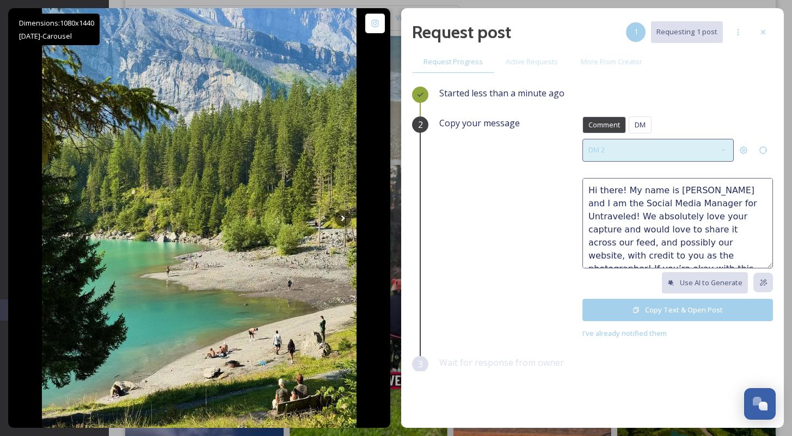
click at [678, 156] on div "DM 2" at bounding box center [657, 150] width 151 height 22
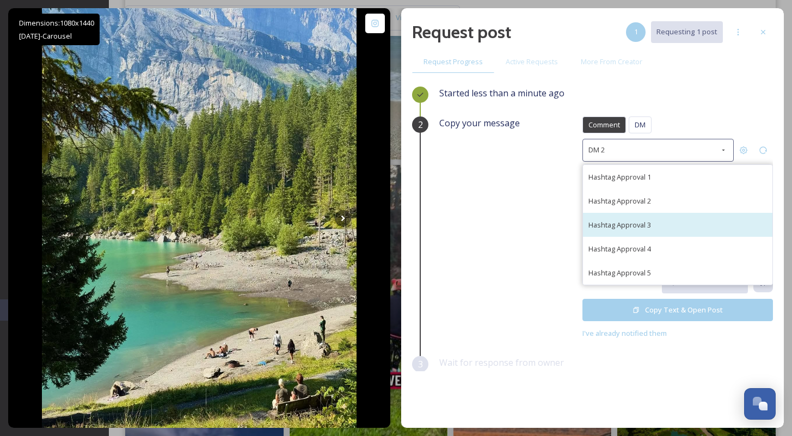
click at [670, 220] on div "Hashtag Approval 3" at bounding box center [677, 225] width 189 height 24
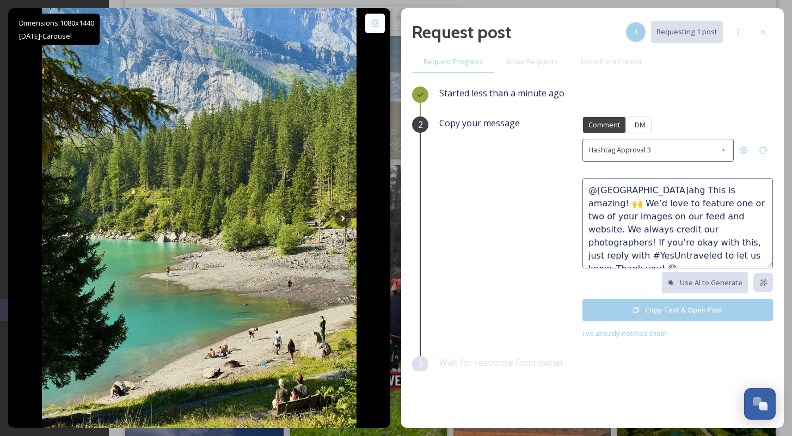
drag, startPoint x: 713, startPoint y: 191, endPoint x: 558, endPoint y: 190, distance: 155.1
click at [558, 190] on div "Copy your message Comment DM Comment DM Hashtag Approval 3 @[GEOGRAPHIC_DATA]ah…" at bounding box center [605, 227] width 333 height 223
click at [636, 152] on span "Hashtag Approval 3" at bounding box center [619, 150] width 63 height 10
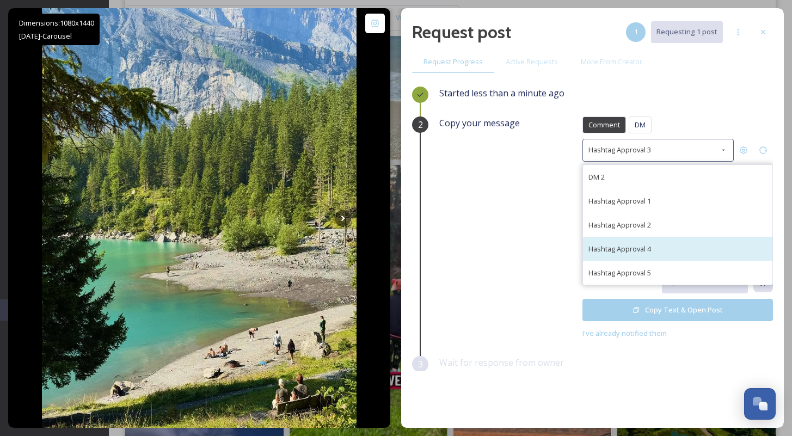
click at [652, 238] on div "Hashtag Approval 4" at bounding box center [677, 249] width 189 height 24
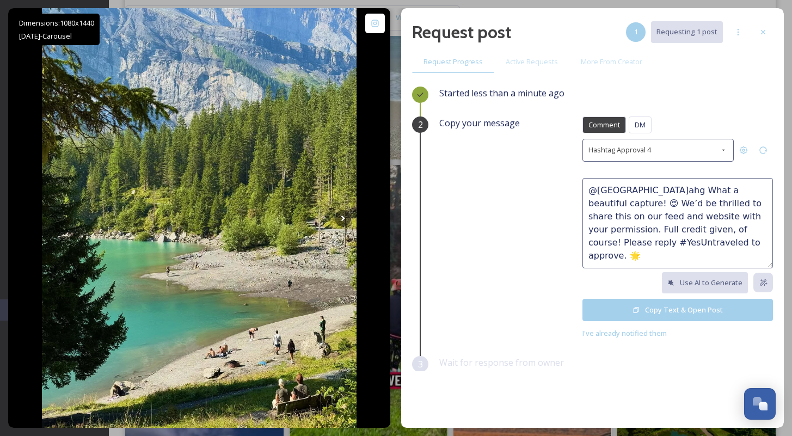
drag, startPoint x: 589, startPoint y: 203, endPoint x: 579, endPoint y: 194, distance: 13.5
click at [582, 194] on textarea "@[GEOGRAPHIC_DATA]ahg What a beautiful capture! 😍 We’d be thrilled to share thi…" at bounding box center [677, 223] width 190 height 90
click at [642, 155] on div "Hashtag Approval 4" at bounding box center [657, 150] width 151 height 22
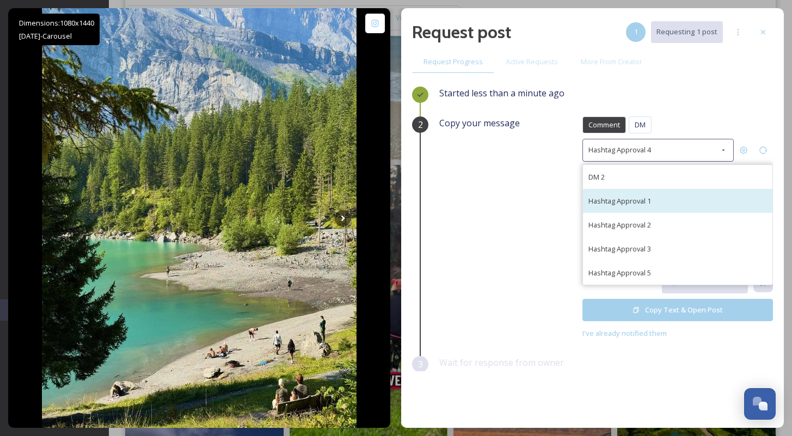
click at [658, 201] on div "Hashtag Approval 1" at bounding box center [677, 201] width 189 height 24
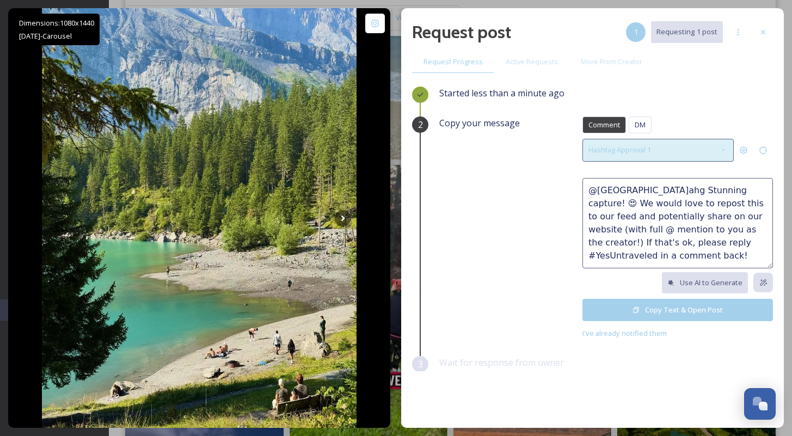
click at [704, 149] on div "Hashtag Approval 1" at bounding box center [657, 150] width 151 height 22
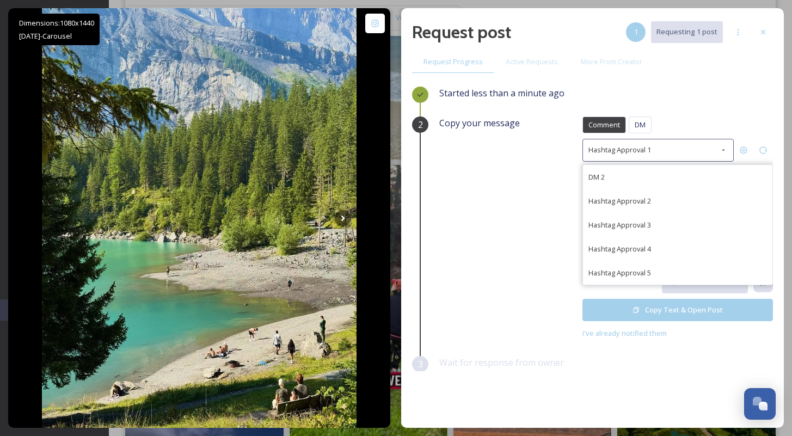
click at [676, 192] on div "Hashtag Approval 2" at bounding box center [677, 201] width 189 height 24
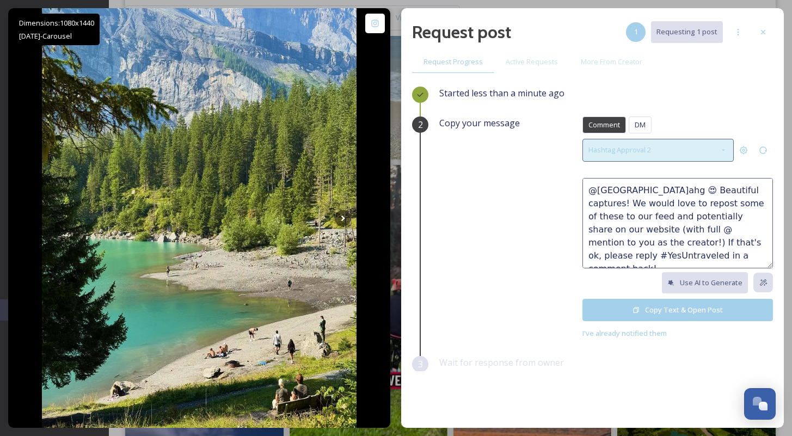
click at [716, 140] on div "Hashtag Approval 2" at bounding box center [657, 150] width 151 height 22
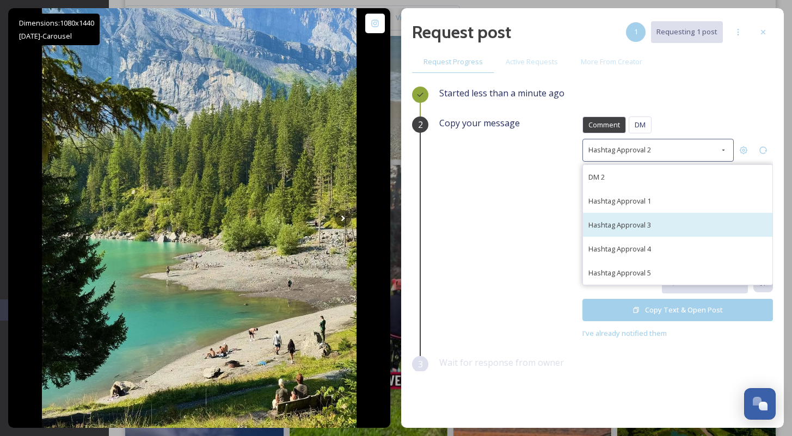
click at [677, 221] on div "Hashtag Approval 3" at bounding box center [677, 225] width 189 height 24
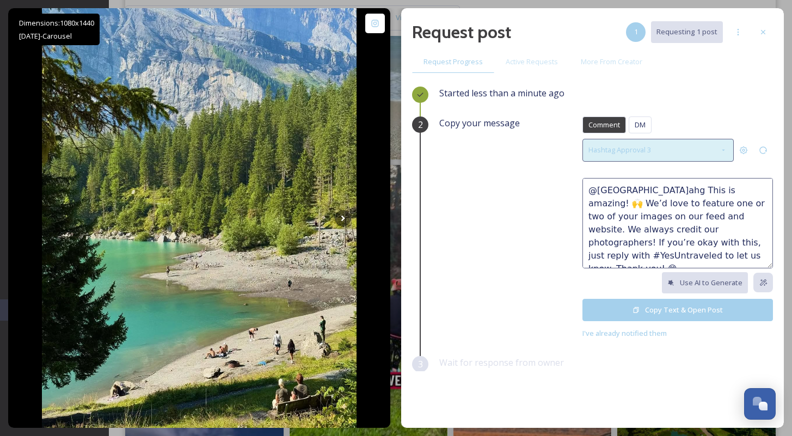
click at [702, 145] on div "Hashtag Approval 3" at bounding box center [657, 150] width 151 height 22
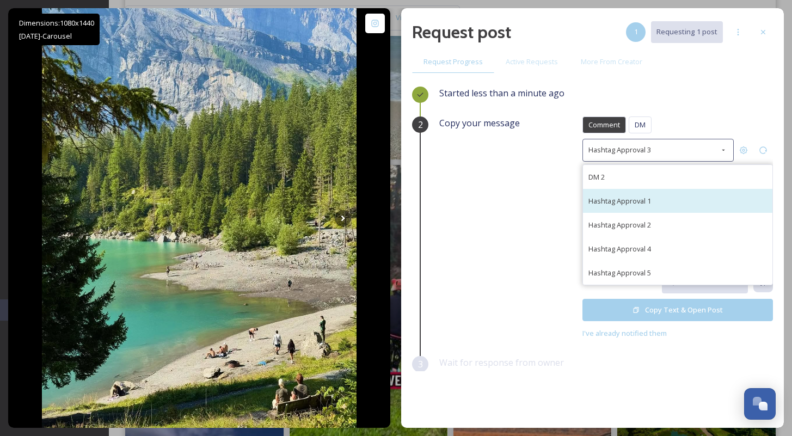
click at [668, 199] on div "Hashtag Approval 1" at bounding box center [677, 201] width 189 height 24
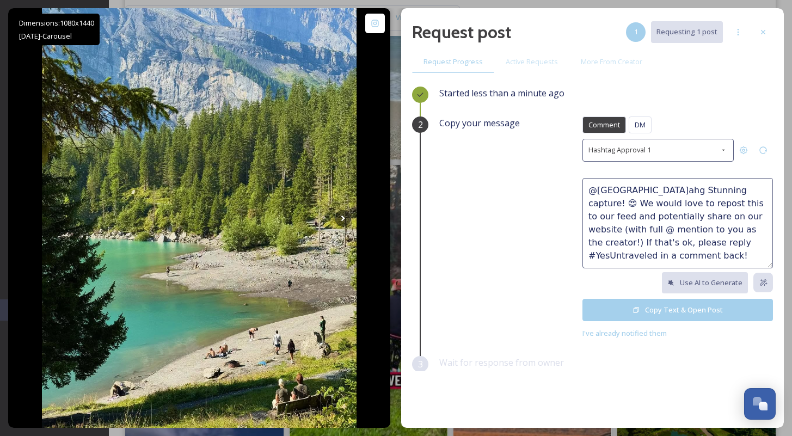
drag, startPoint x: 720, startPoint y: 190, endPoint x: 578, endPoint y: 184, distance: 142.7
click at [582, 184] on textarea "@[GEOGRAPHIC_DATA]ahg Stunning capture! 😍 We would love to repost this to our f…" at bounding box center [677, 223] width 190 height 90
click at [746, 192] on textarea "What a view!! 😍 We would love to repost this to our feed and potentially share …" at bounding box center [677, 223] width 190 height 90
click at [725, 216] on textarea "What a view!! 😍 We would love to repost this to our feed and potentially share …" at bounding box center [677, 223] width 190 height 90
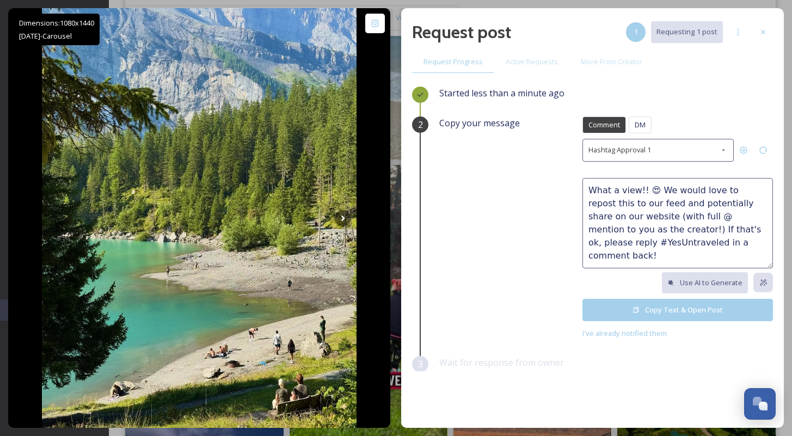
type textarea "What a view!! 😍 We would love to repost this to our feed and potentially share …"
click at [660, 306] on button "Copy Text & Open Post" at bounding box center [677, 310] width 190 height 22
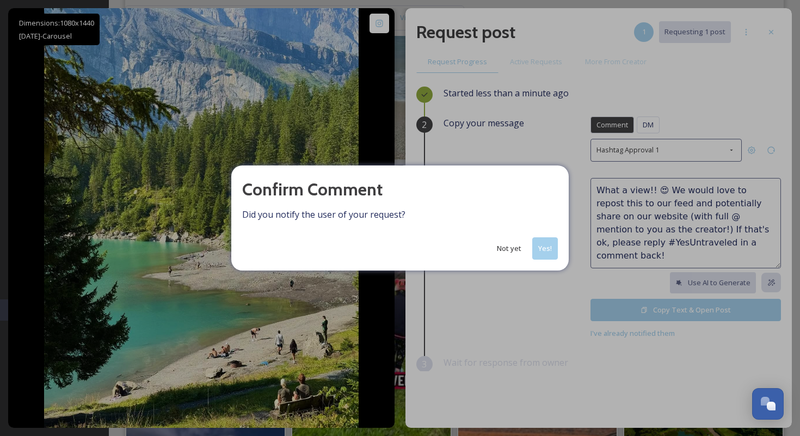
click at [541, 246] on button "Yes!" at bounding box center [545, 248] width 26 height 22
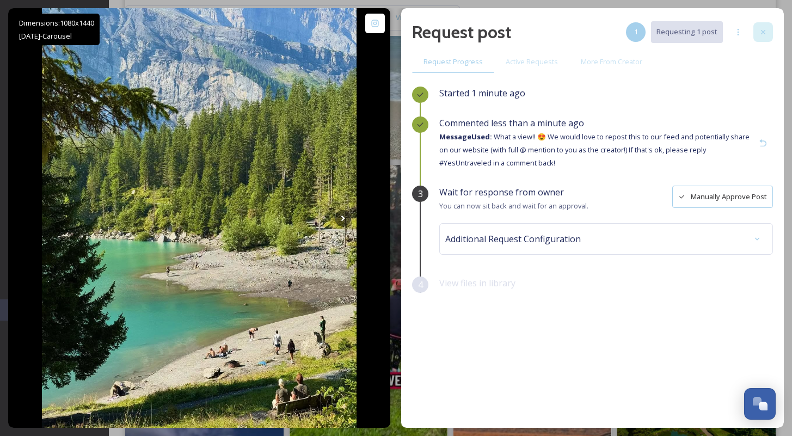
click at [757, 24] on div at bounding box center [763, 32] width 20 height 20
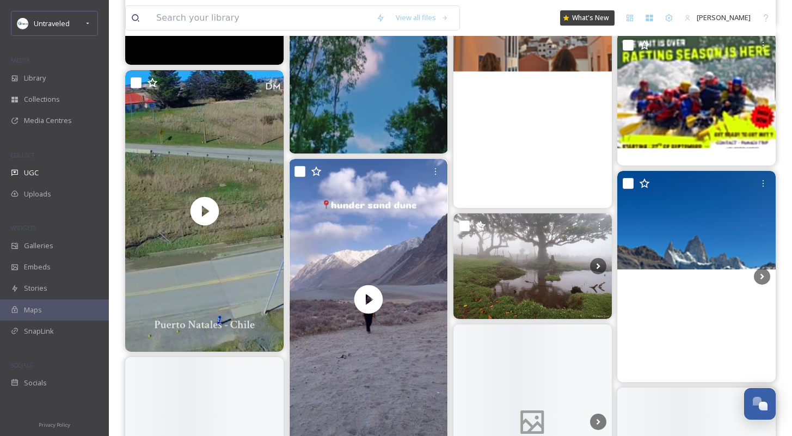
scroll to position [25104, 0]
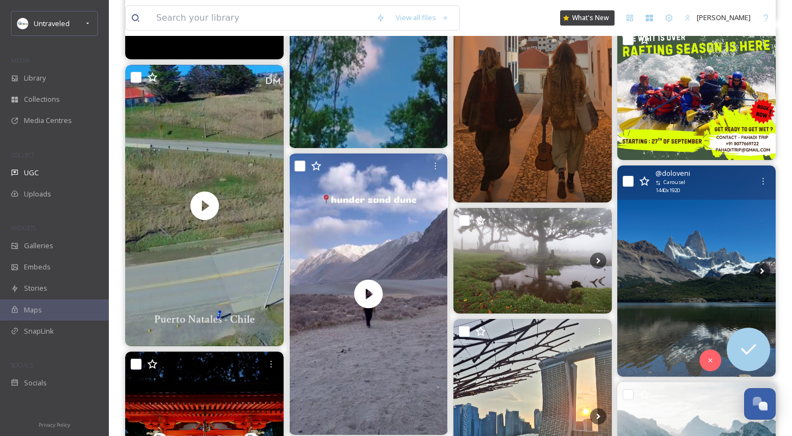
click at [708, 277] on img at bounding box center [696, 270] width 158 height 211
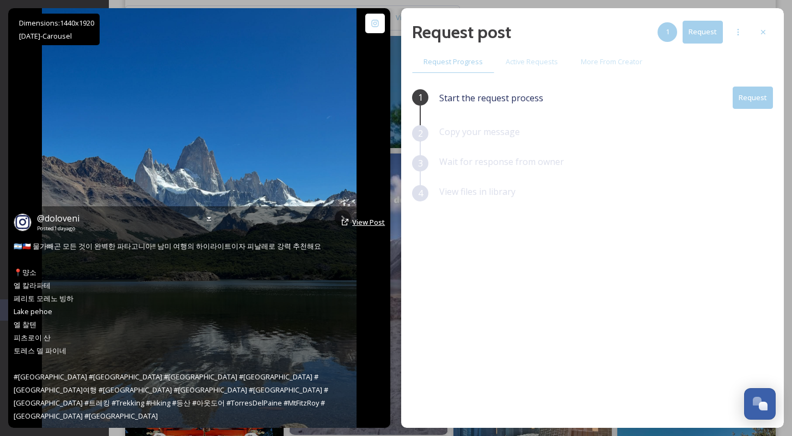
click at [357, 227] on span "View Post" at bounding box center [368, 222] width 33 height 10
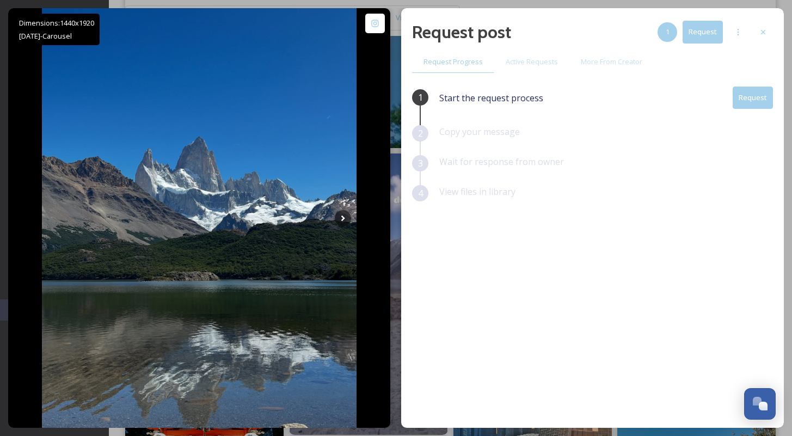
click at [763, 103] on button "Request" at bounding box center [752, 97] width 40 height 22
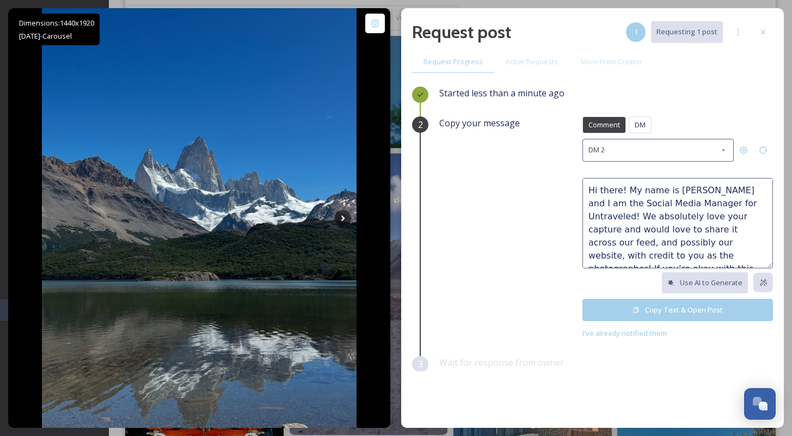
click at [691, 217] on textarea "Hi there! My name is [PERSON_NAME] and I am the Social Media Manager for Untrav…" at bounding box center [677, 223] width 190 height 90
click at [633, 228] on textarea "Hi there! My name is [PERSON_NAME] and I am the Social Media Manager for Untrav…" at bounding box center [677, 223] width 190 height 90
type textarea "Hi there! My name is [PERSON_NAME] and I am the Social Media Manager for Untrav…"
click at [638, 305] on button "Copy Text & Open Post" at bounding box center [677, 310] width 190 height 22
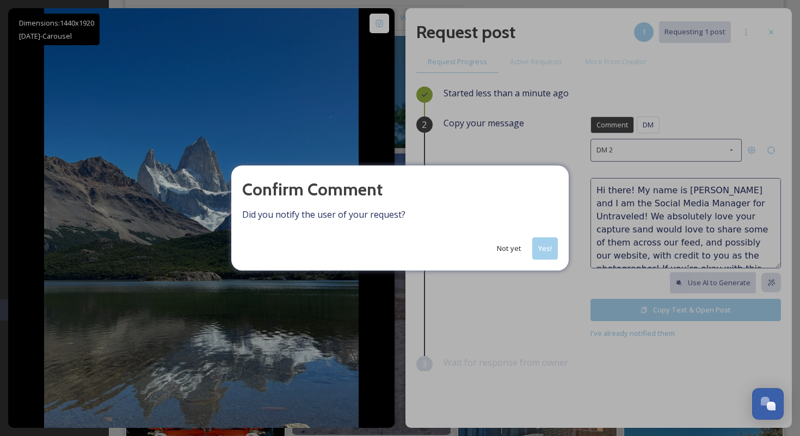
click at [549, 252] on button "Yes!" at bounding box center [545, 248] width 26 height 22
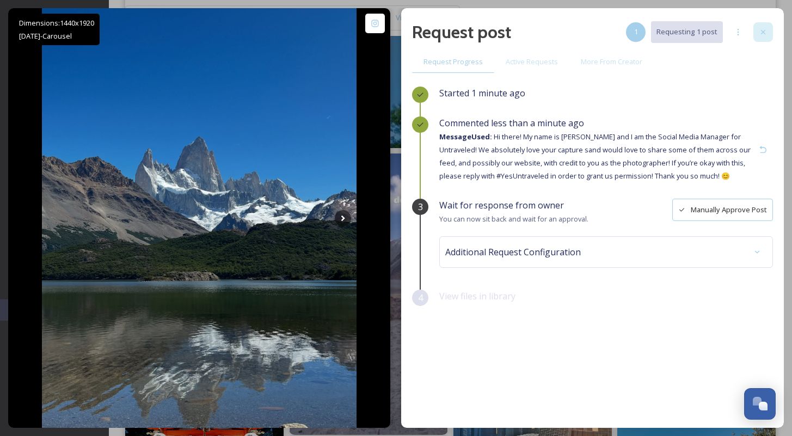
click at [767, 32] on div at bounding box center [763, 32] width 20 height 20
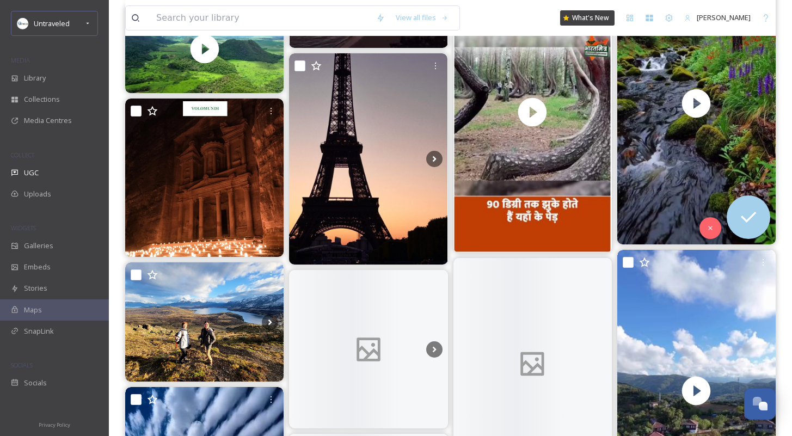
scroll to position [28011, 0]
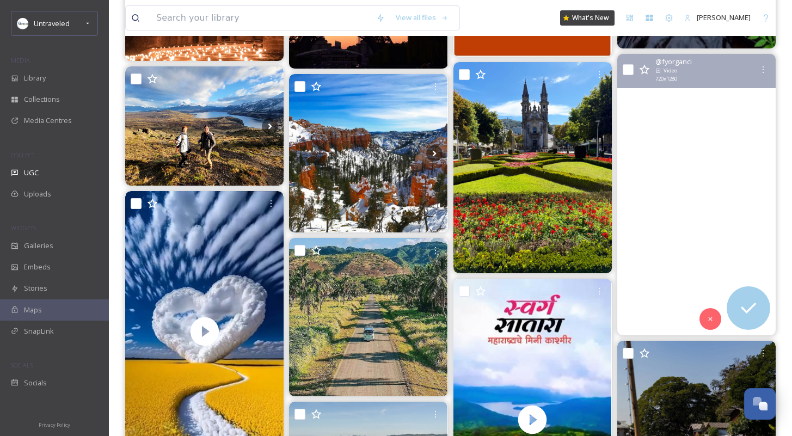
click at [689, 204] on video "Karadeniz’in mavisi ile doğanın yeşili burada buluşuyor 🌿💙 Abana Çampınar Köyü’…" at bounding box center [696, 194] width 158 height 281
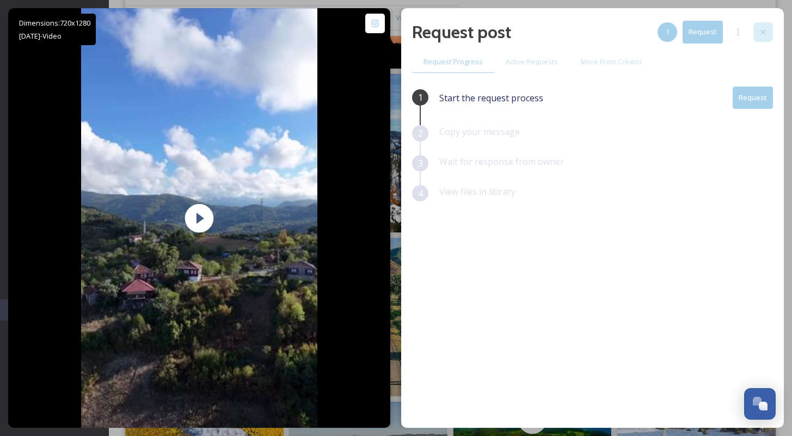
click at [761, 33] on icon at bounding box center [762, 32] width 9 height 9
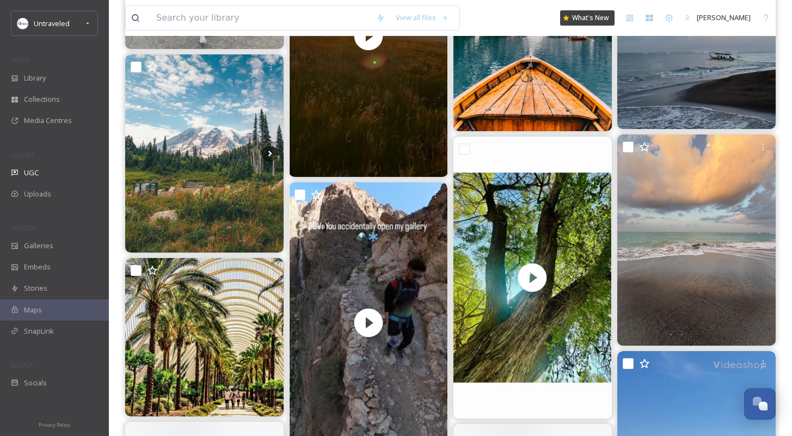
scroll to position [28993, 0]
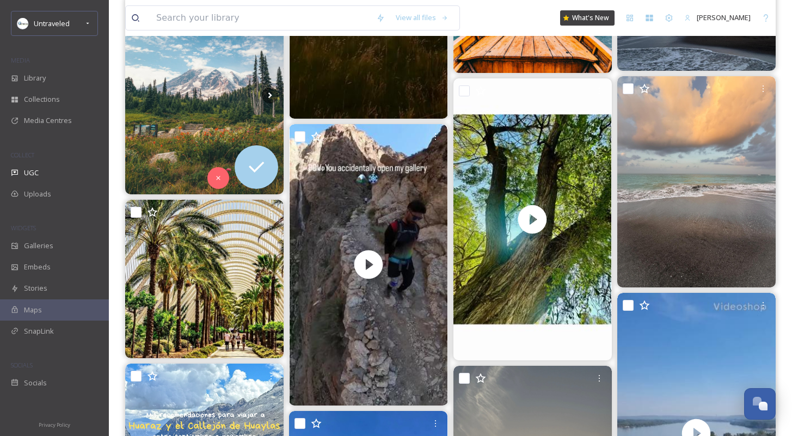
click at [193, 106] on img at bounding box center [204, 95] width 158 height 198
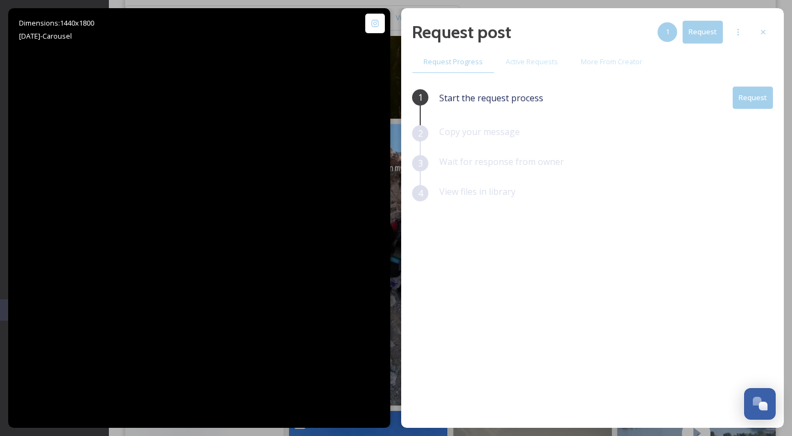
scroll to position [28793, 0]
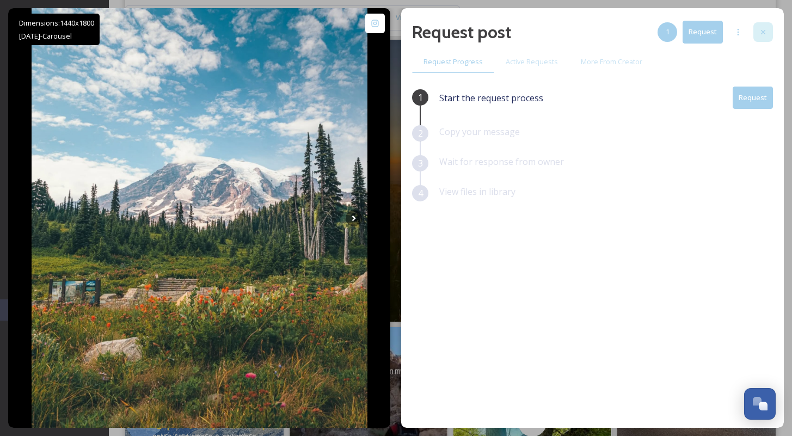
click at [767, 30] on icon at bounding box center [762, 32] width 9 height 9
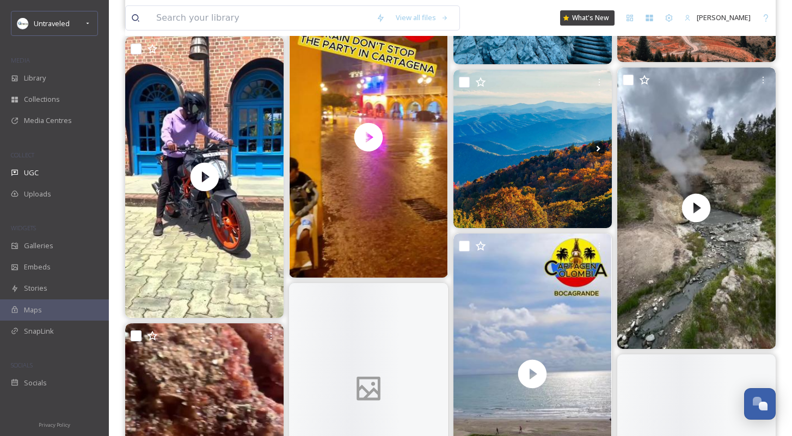
scroll to position [30397, 0]
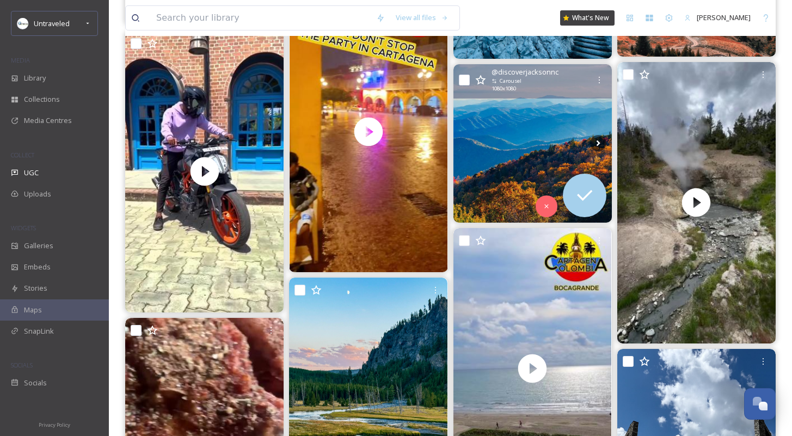
click at [490, 126] on img at bounding box center [532, 143] width 158 height 158
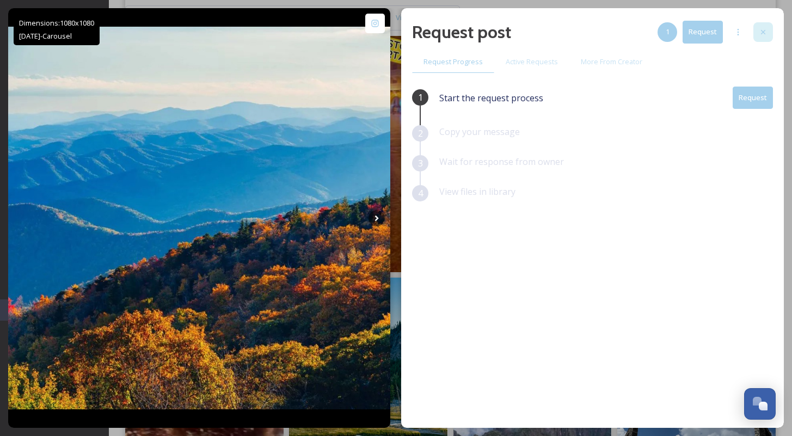
click at [769, 26] on div at bounding box center [763, 32] width 20 height 20
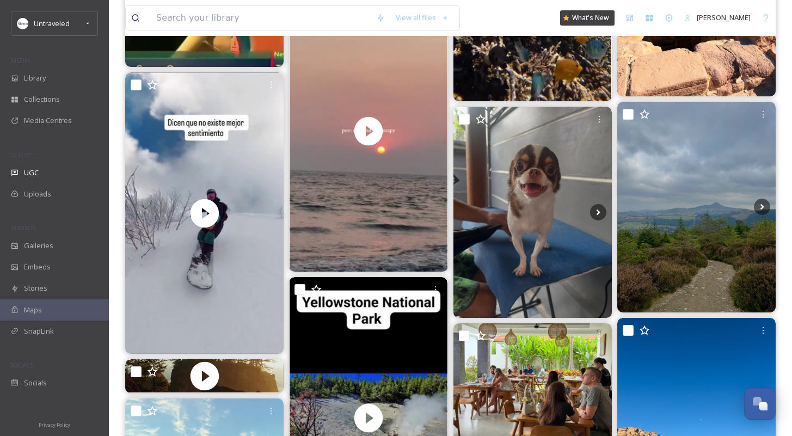
scroll to position [31906, 0]
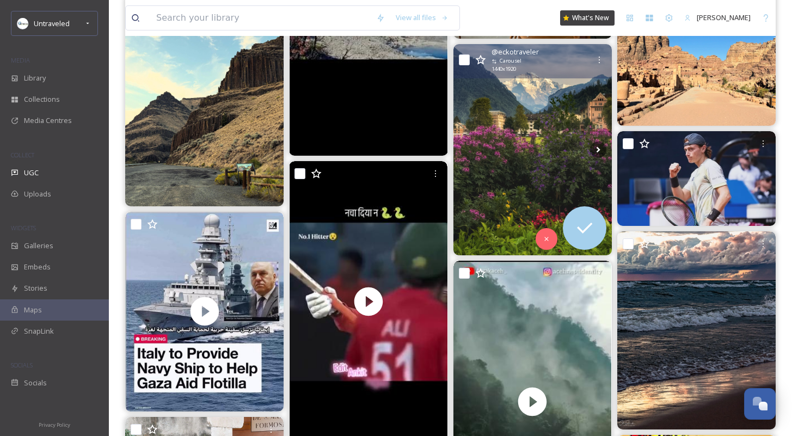
click at [531, 120] on img at bounding box center [532, 149] width 158 height 211
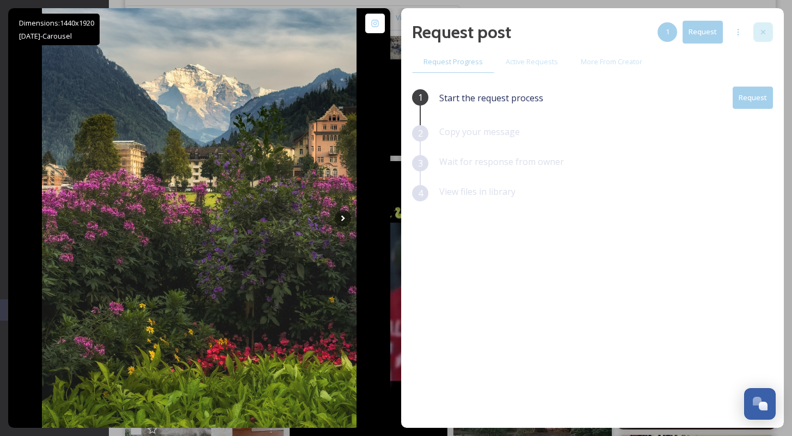
click at [768, 31] on div at bounding box center [763, 32] width 20 height 20
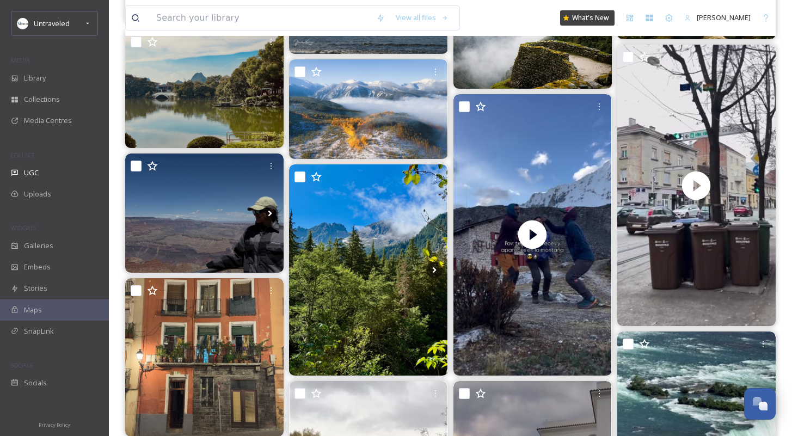
scroll to position [35002, 0]
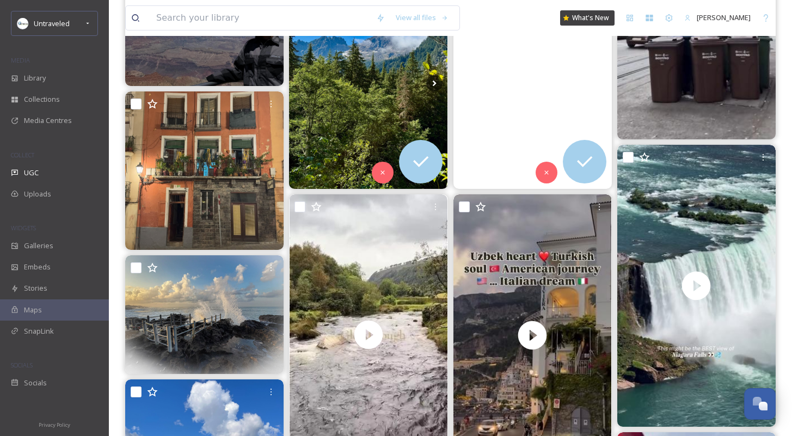
click at [379, 103] on img at bounding box center [368, 83] width 158 height 211
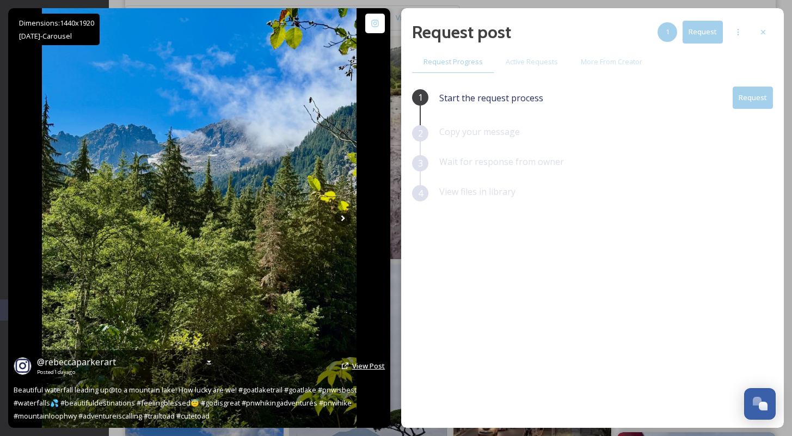
click at [370, 366] on span "View Post" at bounding box center [368, 366] width 33 height 10
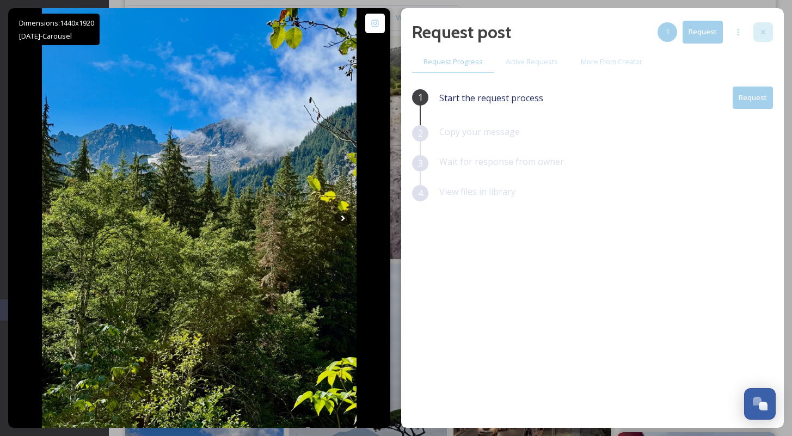
click at [763, 34] on icon at bounding box center [762, 32] width 9 height 9
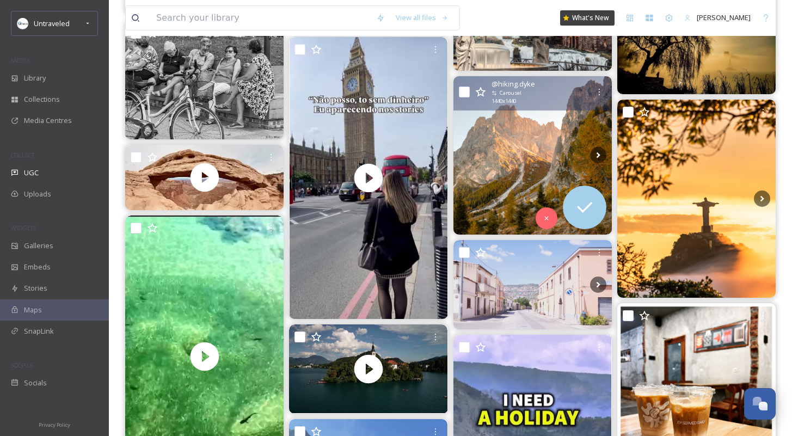
scroll to position [38771, 0]
click at [515, 147] on img at bounding box center [532, 155] width 158 height 158
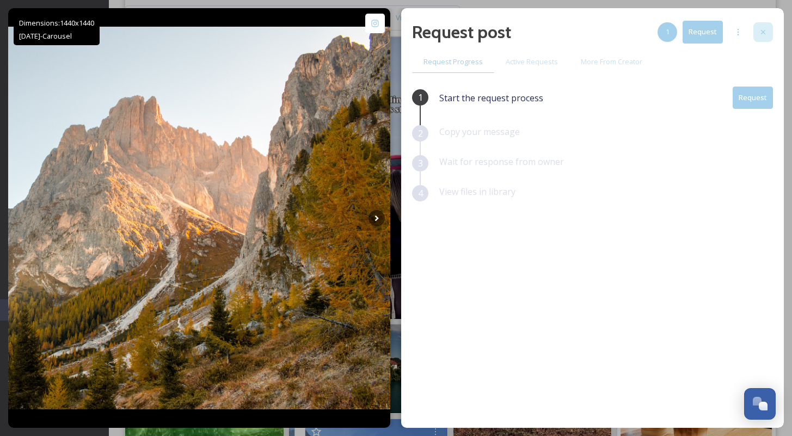
click at [768, 30] on div at bounding box center [763, 32] width 20 height 20
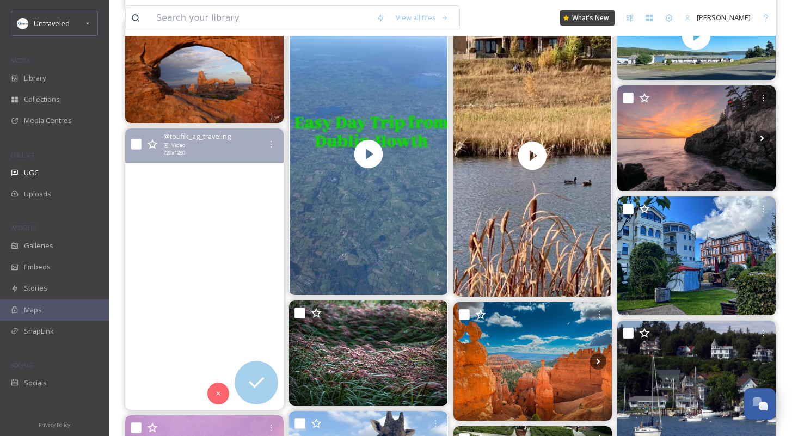
scroll to position [44624, 0]
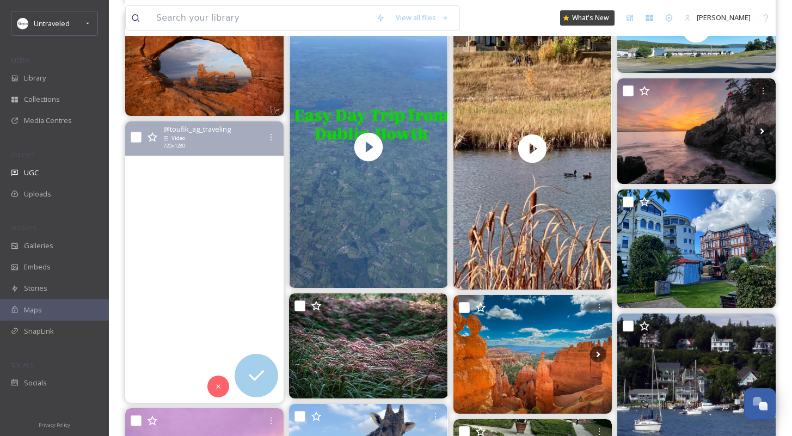
click at [228, 244] on video "Azrou city 💫😍\a#explore\a\a#goodvibes\a\a#sunsetvibes\a\a#maroc\a\a#tiktoktradi…" at bounding box center [204, 261] width 158 height 281
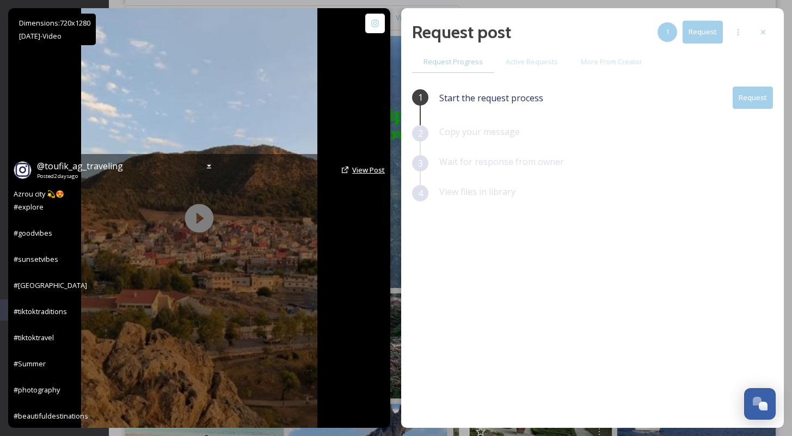
click at [370, 168] on span "View Post" at bounding box center [368, 170] width 33 height 10
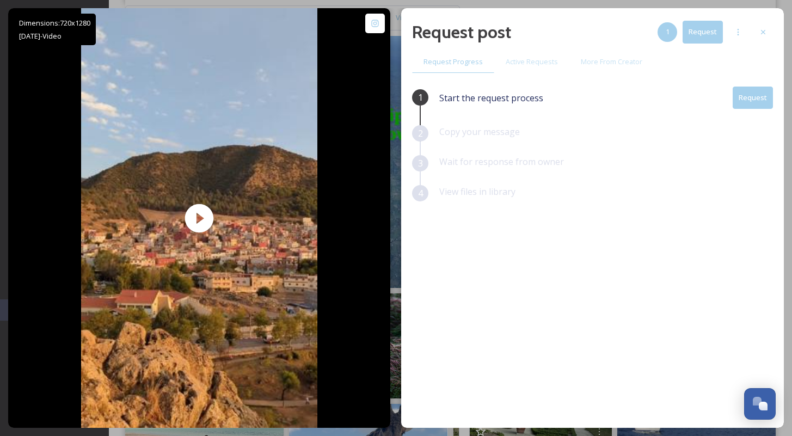
click at [770, 100] on button "Request" at bounding box center [752, 97] width 40 height 22
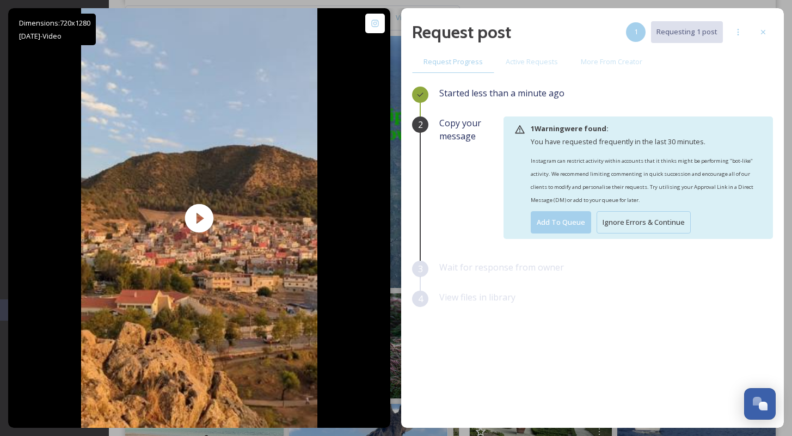
click at [665, 219] on button "Ignore Errors & Continue" at bounding box center [643, 222] width 94 height 22
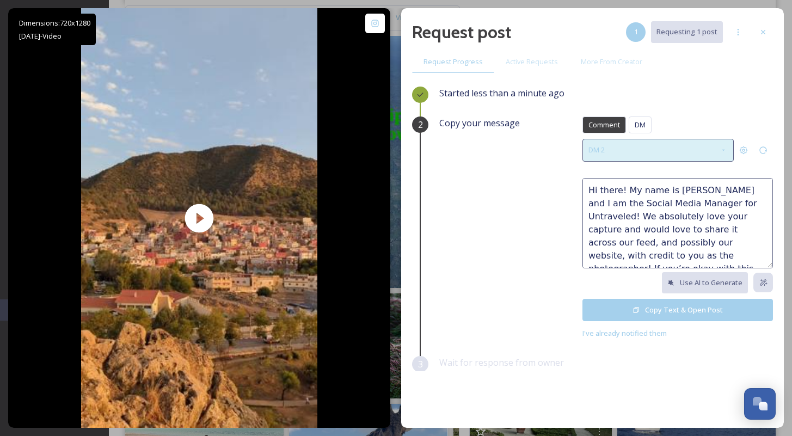
click at [658, 153] on div "DM 2" at bounding box center [657, 150] width 151 height 22
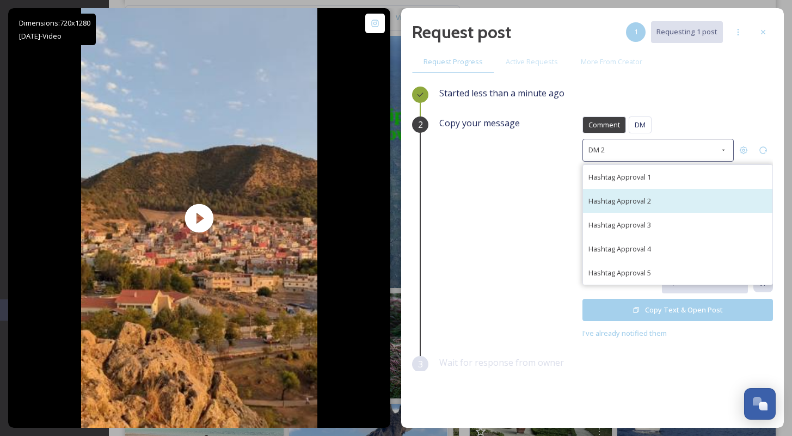
click at [659, 211] on div "Hashtag Approval 2" at bounding box center [677, 201] width 189 height 24
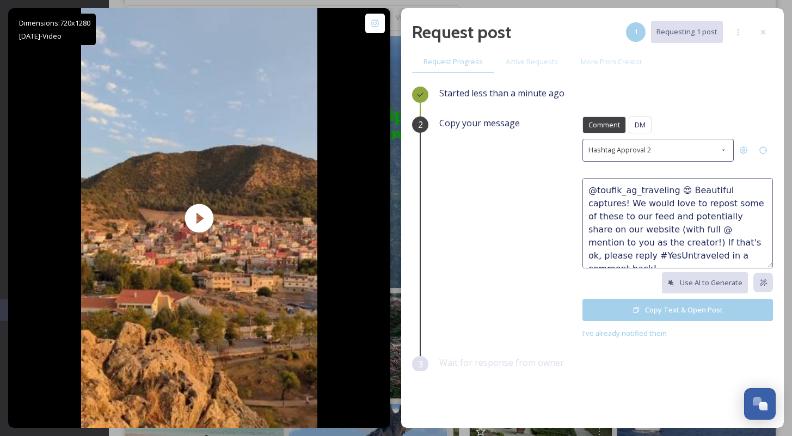
drag, startPoint x: 658, startPoint y: 191, endPoint x: 565, endPoint y: 182, distance: 92.9
click at [565, 182] on div "Copy your message Comment DM Comment DM Hashtag Approval 2 @toufik_ag_traveling…" at bounding box center [605, 227] width 333 height 223
click at [643, 189] on textarea "😍 Beautiful captures! We would love to repost some of these to our feed and pot…" at bounding box center [677, 223] width 190 height 90
drag, startPoint x: 635, startPoint y: 203, endPoint x: 577, endPoint y: 202, distance: 58.2
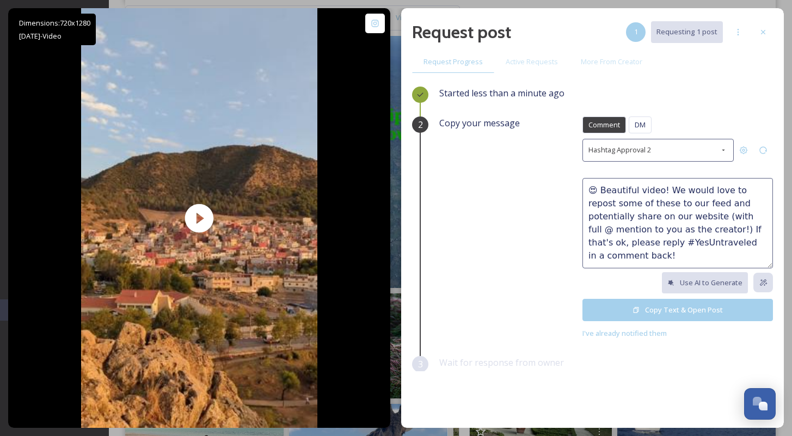
click at [582, 202] on textarea "😍 Beautiful video! We would love to repost some of these to our feed and potent…" at bounding box center [677, 223] width 190 height 90
click at [749, 235] on textarea "😍 Beautiful video! We would love to repost this to our feed and potentially sha…" at bounding box center [677, 223] width 190 height 90
type textarea "😍 Beautiful video! We would love to repost this to our feed and potentially sha…"
click at [675, 311] on button "Copy Text & Open Post" at bounding box center [677, 310] width 190 height 22
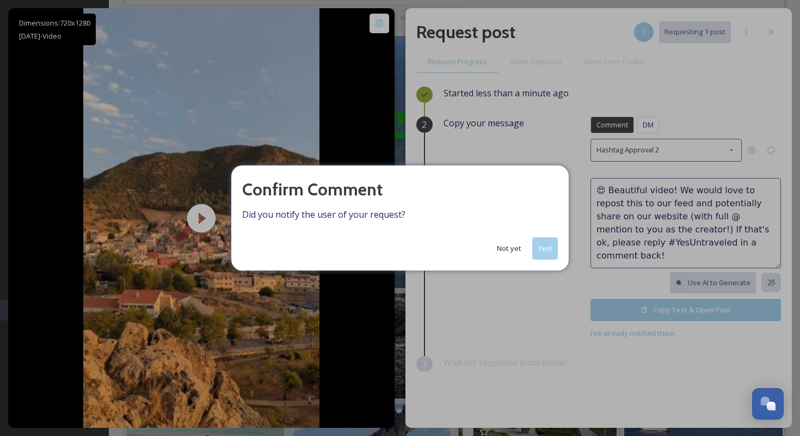
click at [549, 252] on button "Yes!" at bounding box center [545, 248] width 26 height 22
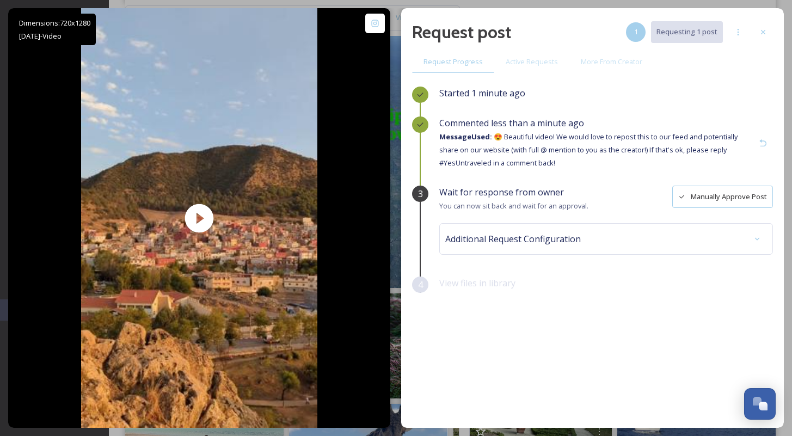
click at [773, 41] on div "Request post 1 Requesting 1 post Request Progress Active Requests More From Cre…" at bounding box center [592, 217] width 382 height 419
click at [771, 38] on div at bounding box center [763, 32] width 20 height 20
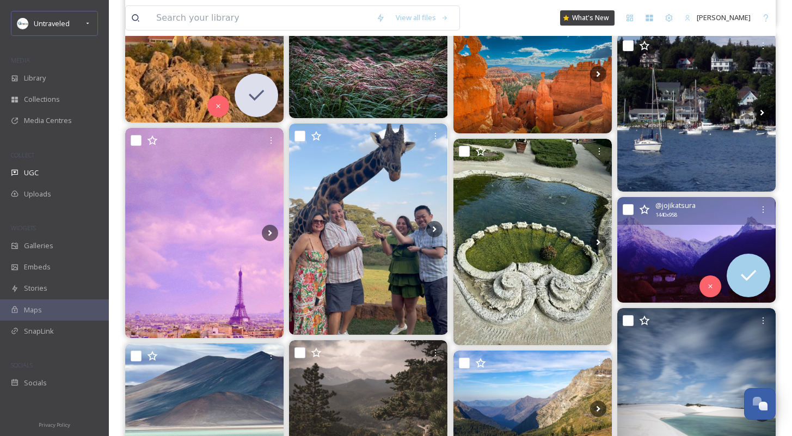
scroll to position [45195, 0]
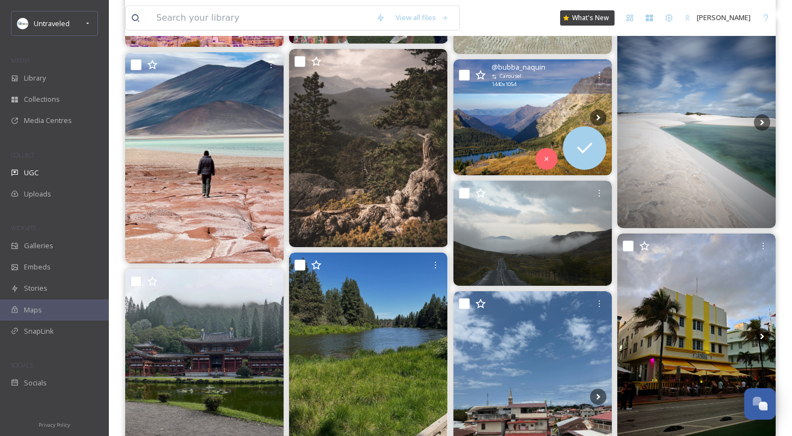
click at [509, 114] on img at bounding box center [532, 117] width 158 height 116
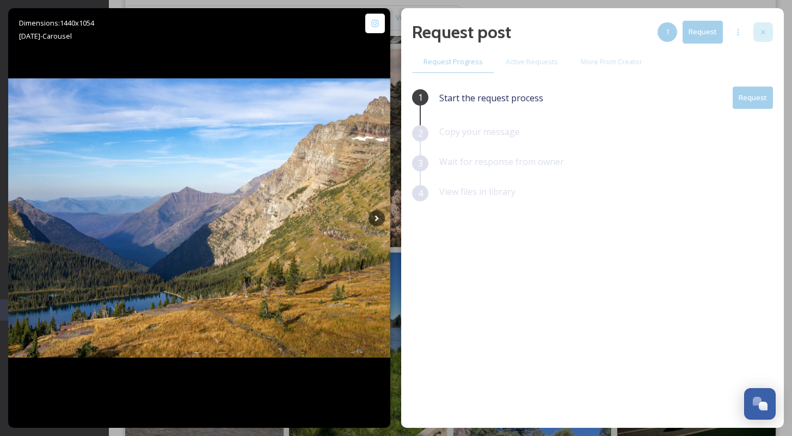
click at [762, 28] on icon at bounding box center [762, 32] width 9 height 9
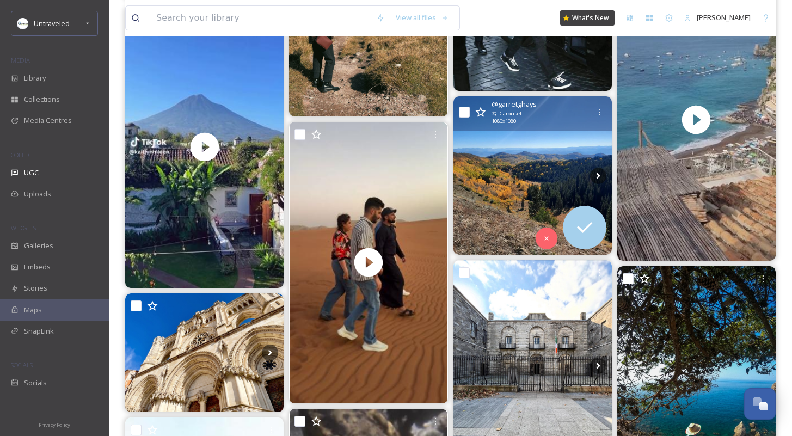
scroll to position [49198, 0]
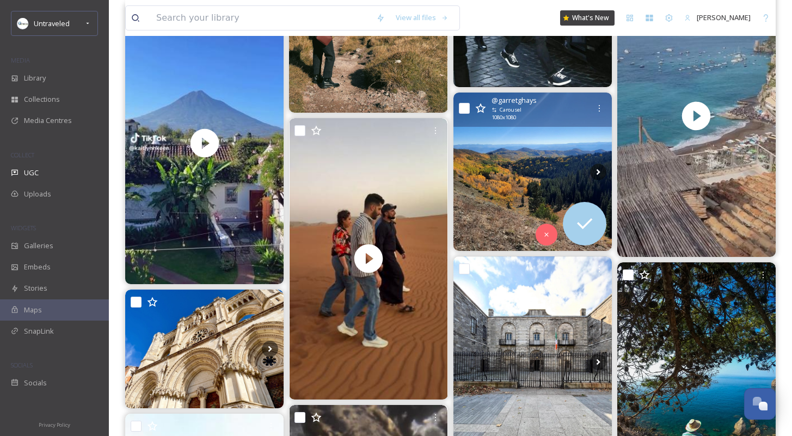
click at [489, 172] on img at bounding box center [532, 171] width 158 height 158
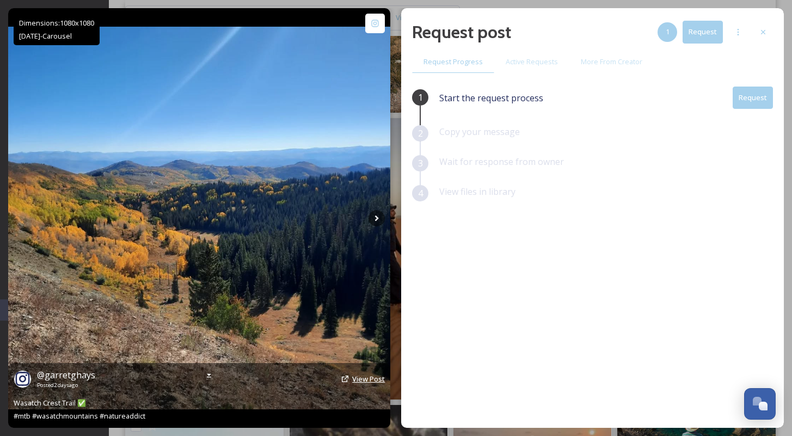
click at [370, 378] on span "View Post" at bounding box center [368, 379] width 33 height 10
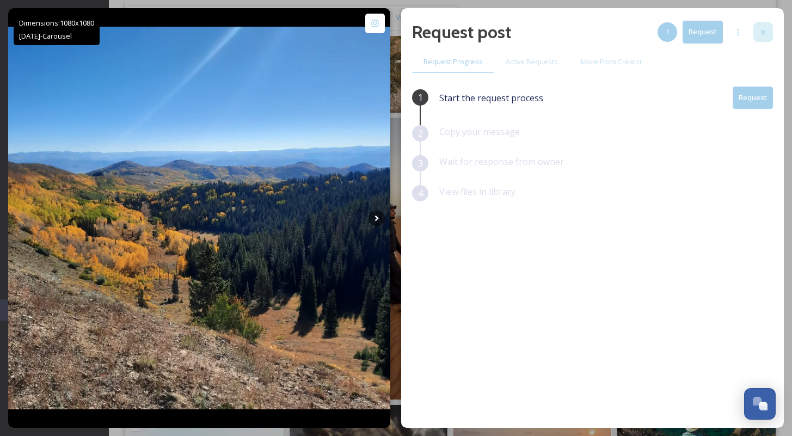
click at [765, 30] on icon at bounding box center [762, 32] width 9 height 9
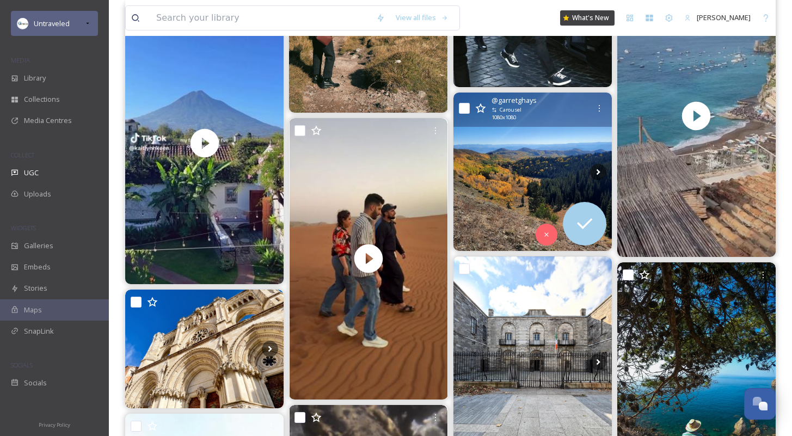
click at [64, 35] on div "Untraveled" at bounding box center [54, 23] width 87 height 25
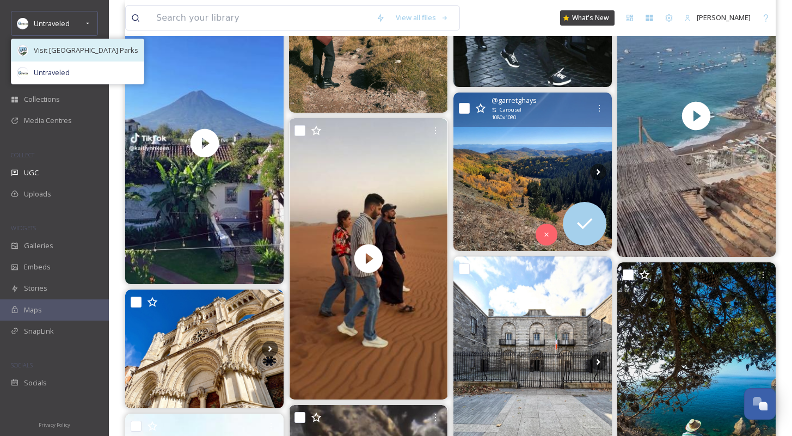
click at [70, 51] on span "Visit [GEOGRAPHIC_DATA] Parks" at bounding box center [86, 50] width 104 height 10
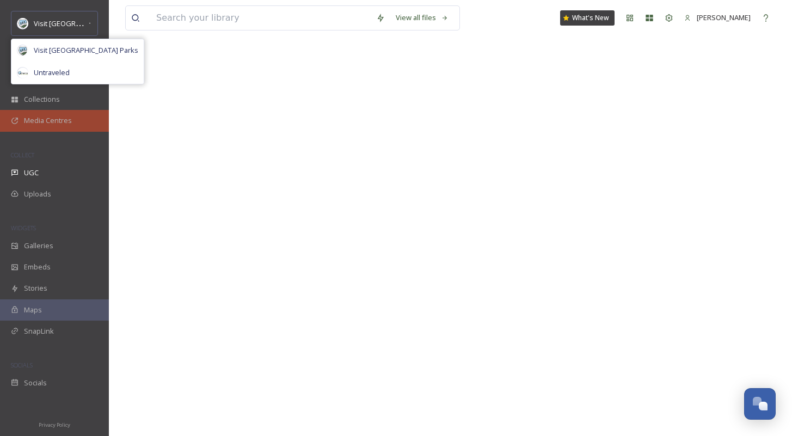
scroll to position [167, 0]
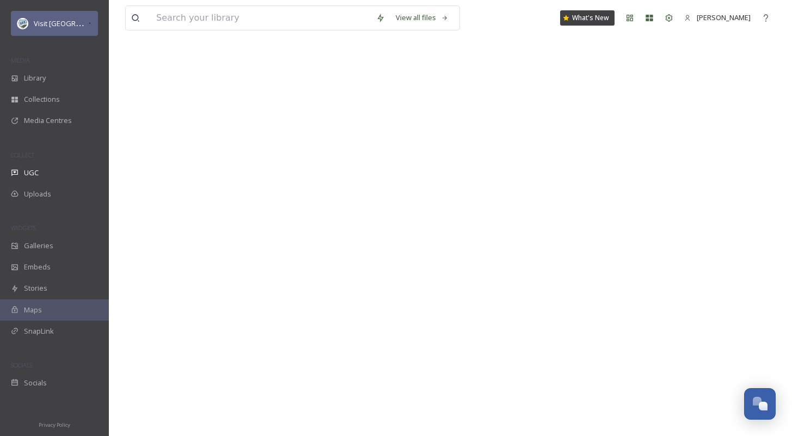
click at [74, 16] on div "Visit [GEOGRAPHIC_DATA] Parks" at bounding box center [54, 23] width 87 height 25
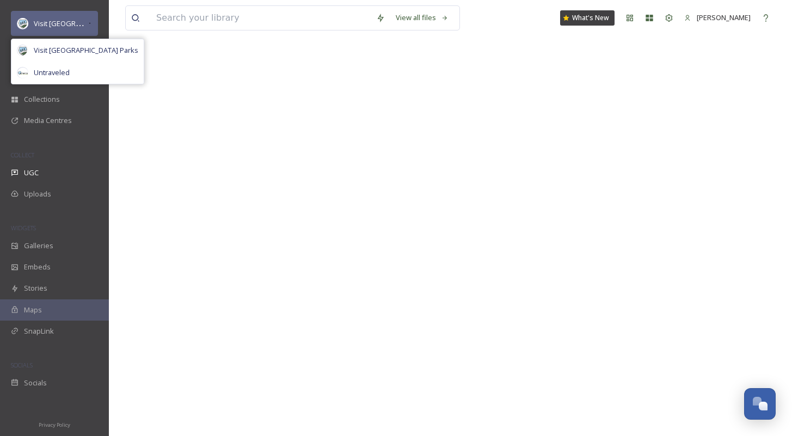
click at [78, 13] on div "Visit [GEOGRAPHIC_DATA] Parks" at bounding box center [54, 23] width 87 height 25
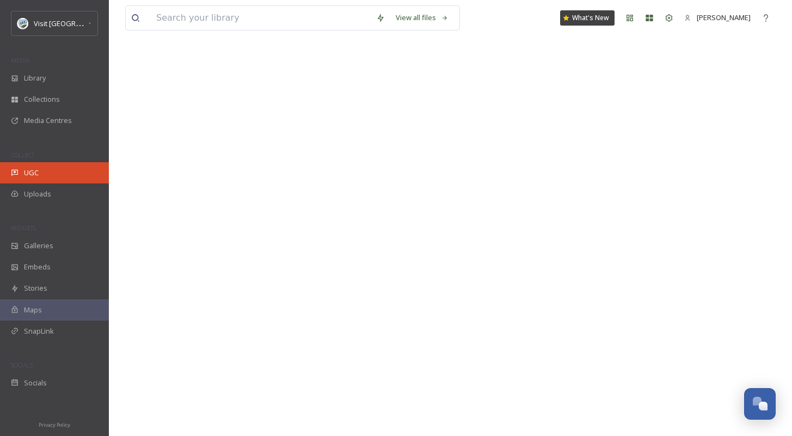
click at [61, 177] on div "UGC" at bounding box center [54, 172] width 109 height 21
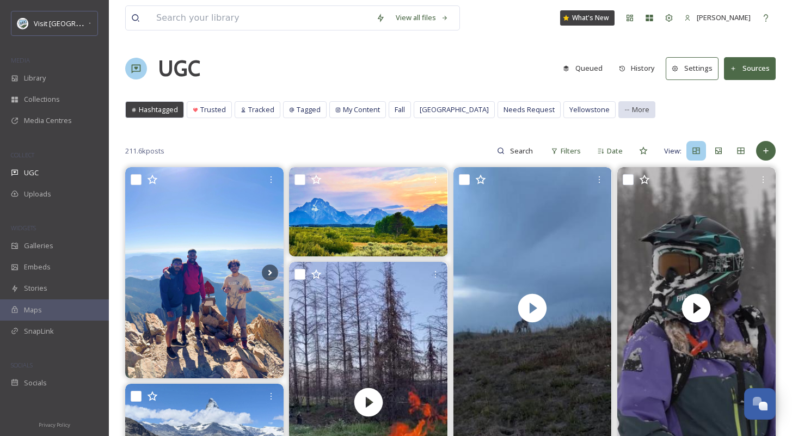
click at [632, 108] on span "More" at bounding box center [640, 109] width 17 height 10
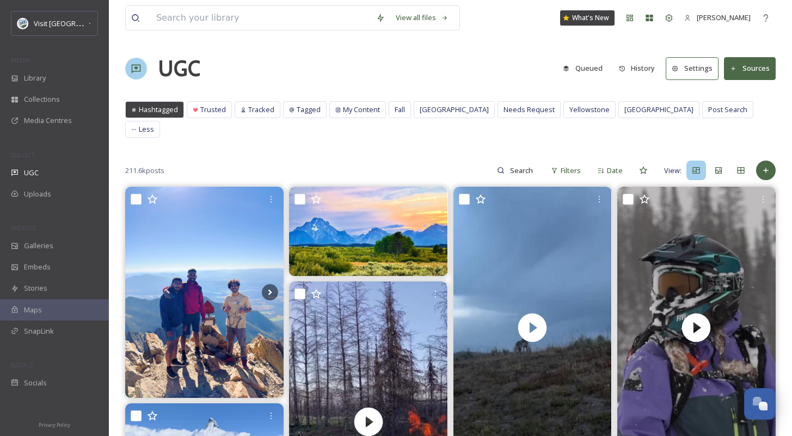
click at [493, 78] on div "UGC Queued History Settings Sources" at bounding box center [450, 68] width 650 height 33
click at [395, 108] on span "Fall" at bounding box center [399, 109] width 10 height 10
